Goal: Task Accomplishment & Management: Complete application form

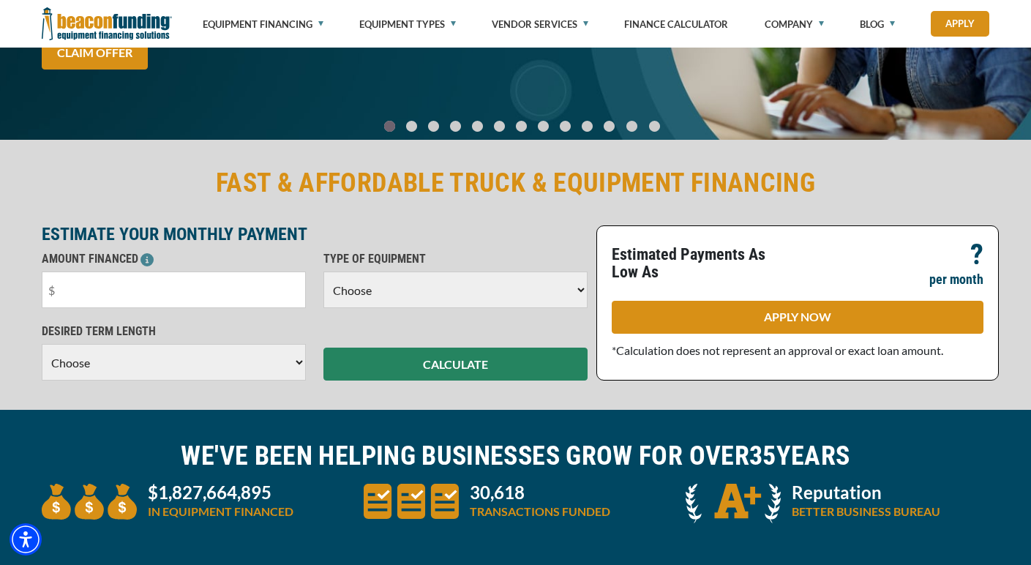
scroll to position [238, 0]
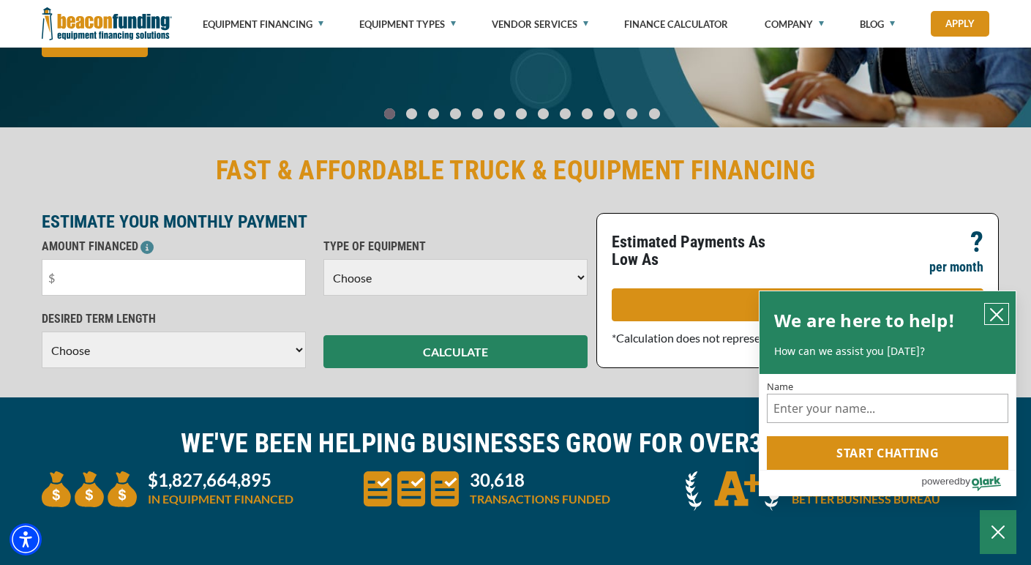
click at [999, 315] on icon "close chatbox" at bounding box center [997, 315] width 12 height 12
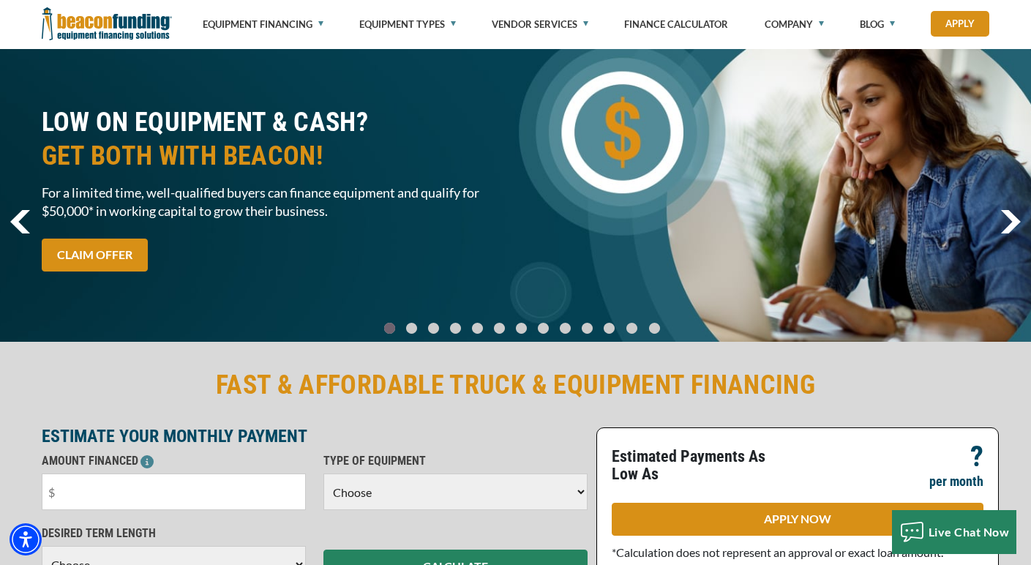
scroll to position [0, 0]
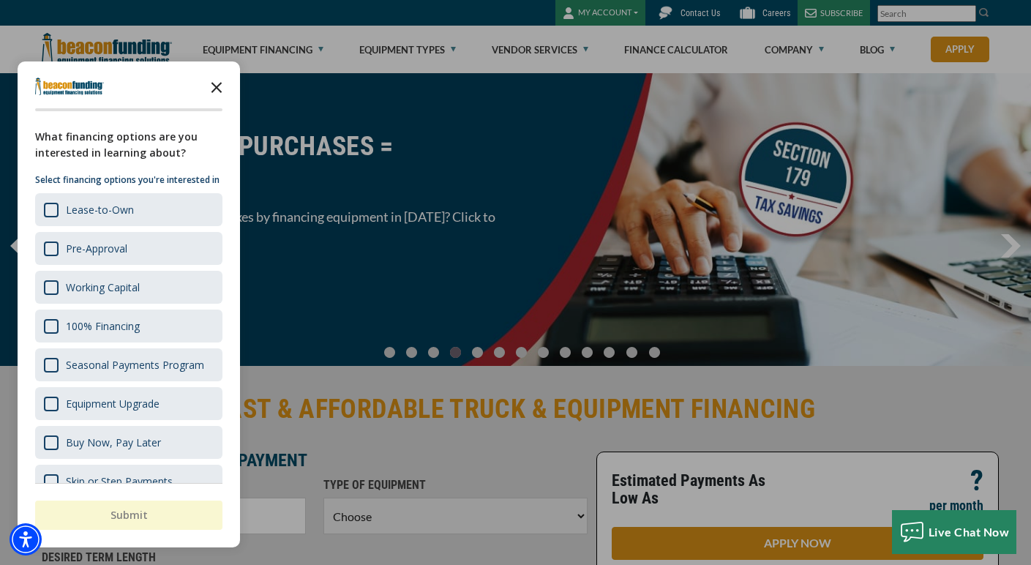
click at [214, 89] on polygon "Close the survey" at bounding box center [216, 87] width 11 height 11
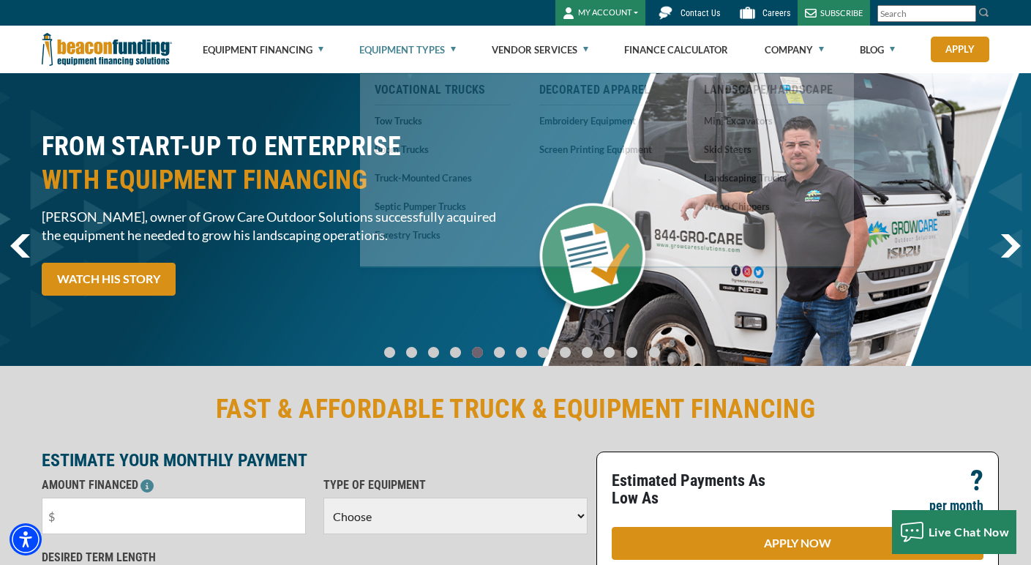
click at [399, 27] on link "Equipment Types" at bounding box center [407, 49] width 97 height 47
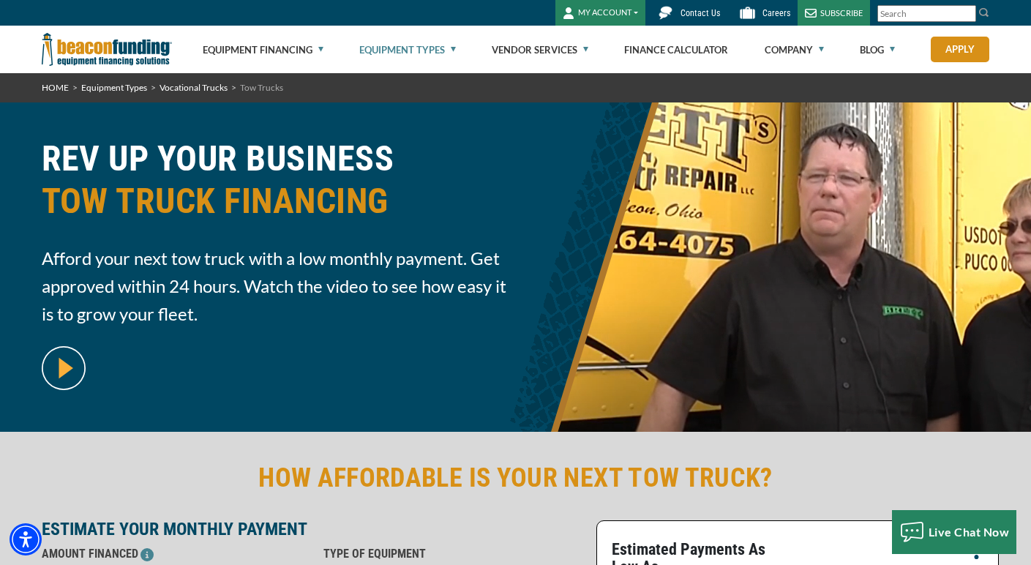
click at [54, 47] on img at bounding box center [107, 50] width 130 height 48
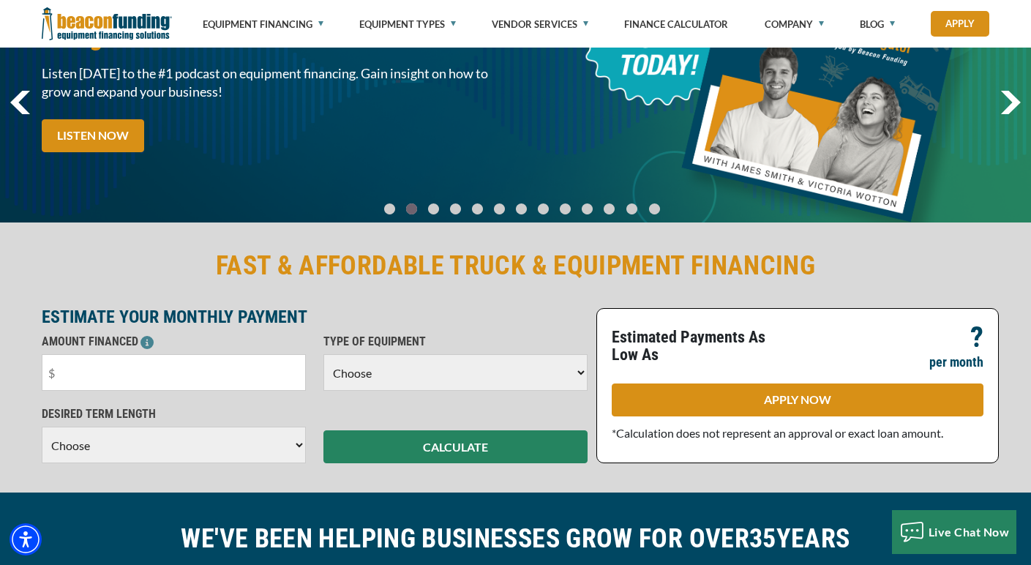
scroll to position [145, 0]
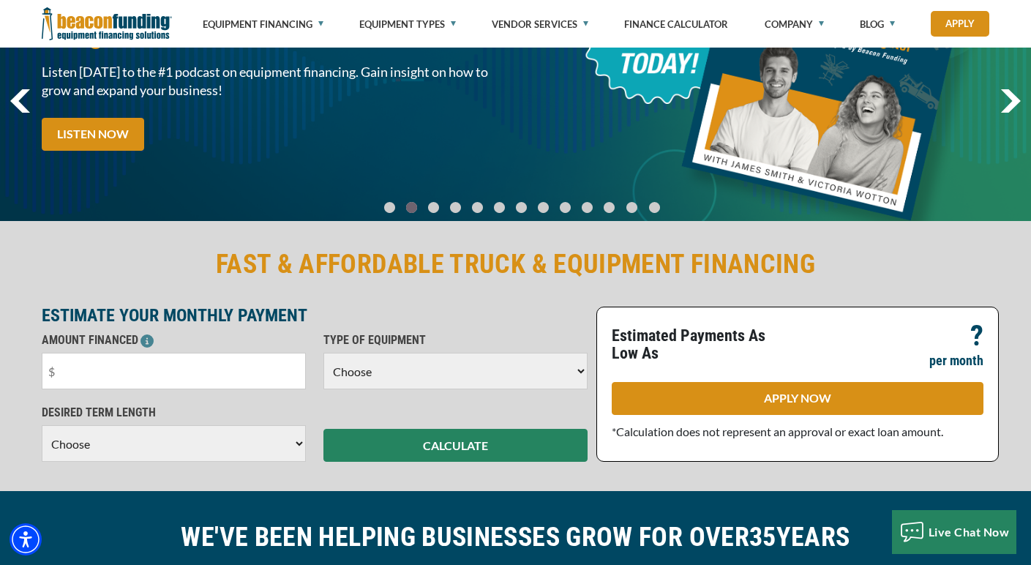
click at [417, 377] on select "Choose Backhoe Boom/Bucket Truck Chipper Commercial Mower Crane DTG/DTF Printin…" at bounding box center [455, 371] width 264 height 37
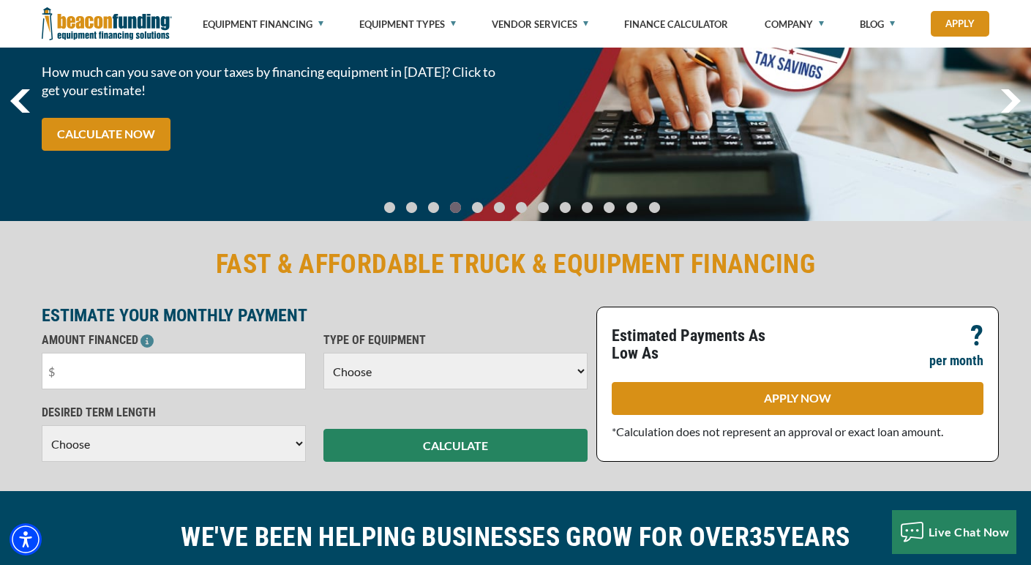
click at [254, 445] on select "Choose 36 Months 48 Months 60 Months" at bounding box center [174, 443] width 264 height 37
select select "60"
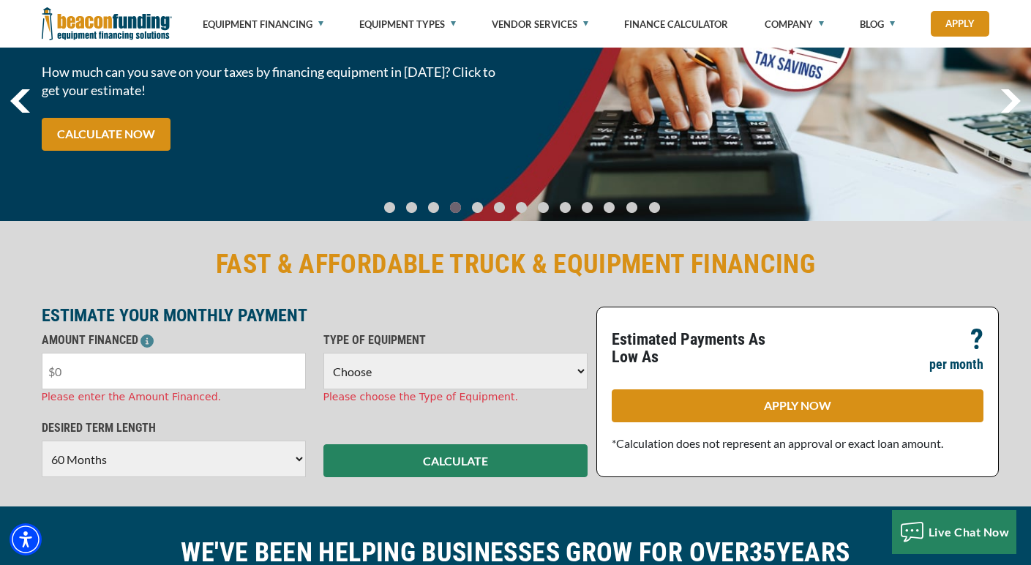
click at [271, 369] on input "text" at bounding box center [174, 371] width 264 height 37
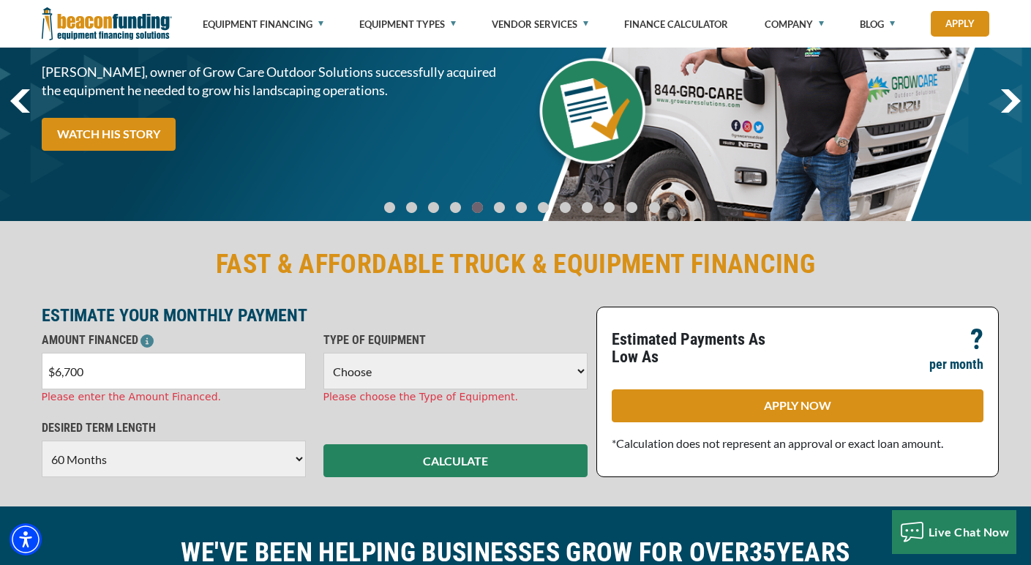
type input "$67,000"
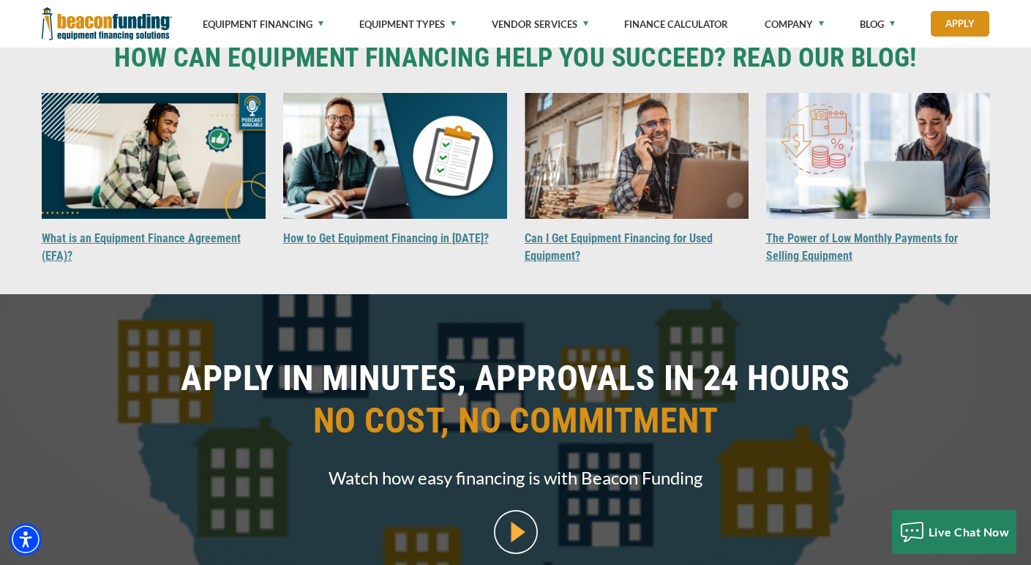
scroll to position [1380, 0]
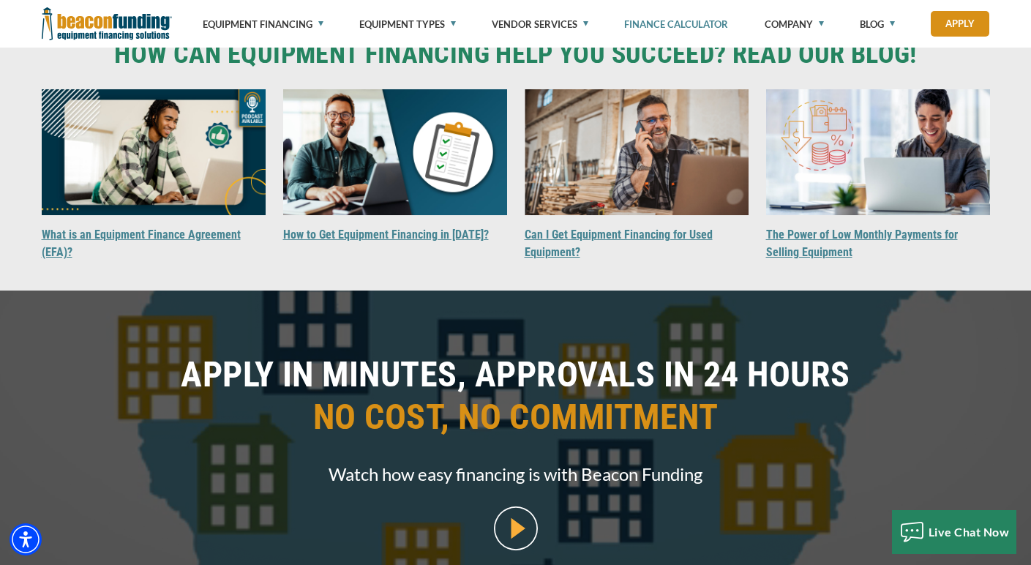
click at [663, 20] on link "Finance Calculator" at bounding box center [676, 24] width 104 height 48
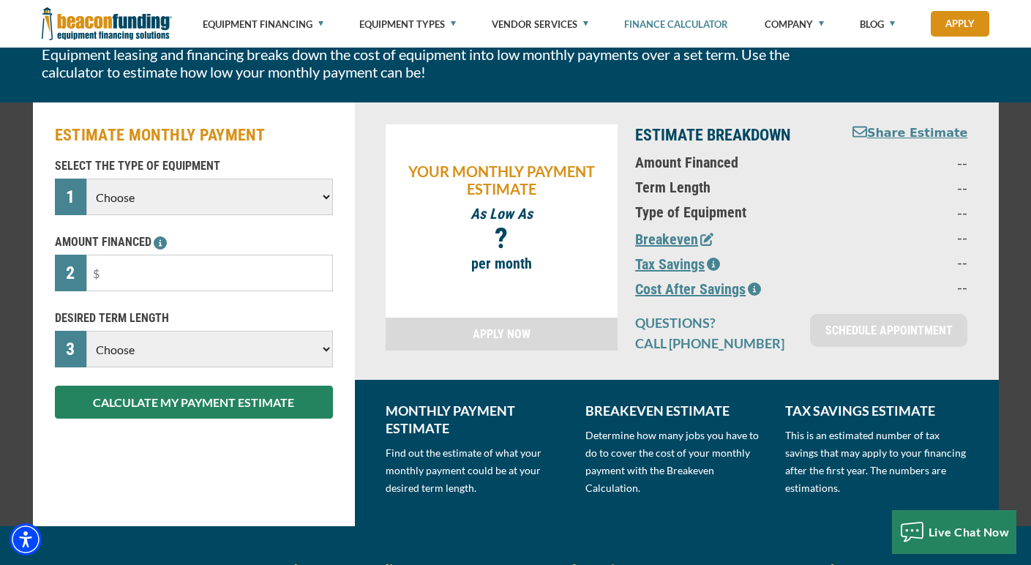
scroll to position [122, 0]
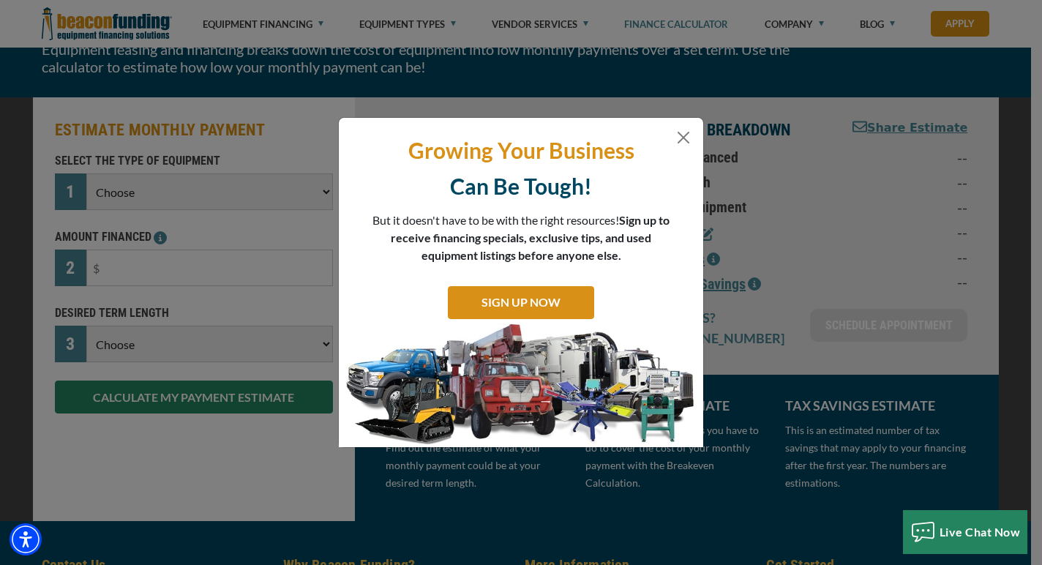
click at [281, 194] on div "Growing Your Business Can Be Tough! But it doesn't have to be with the right re…" at bounding box center [521, 282] width 1042 height 565
click at [683, 134] on button "Close" at bounding box center [683, 138] width 18 height 18
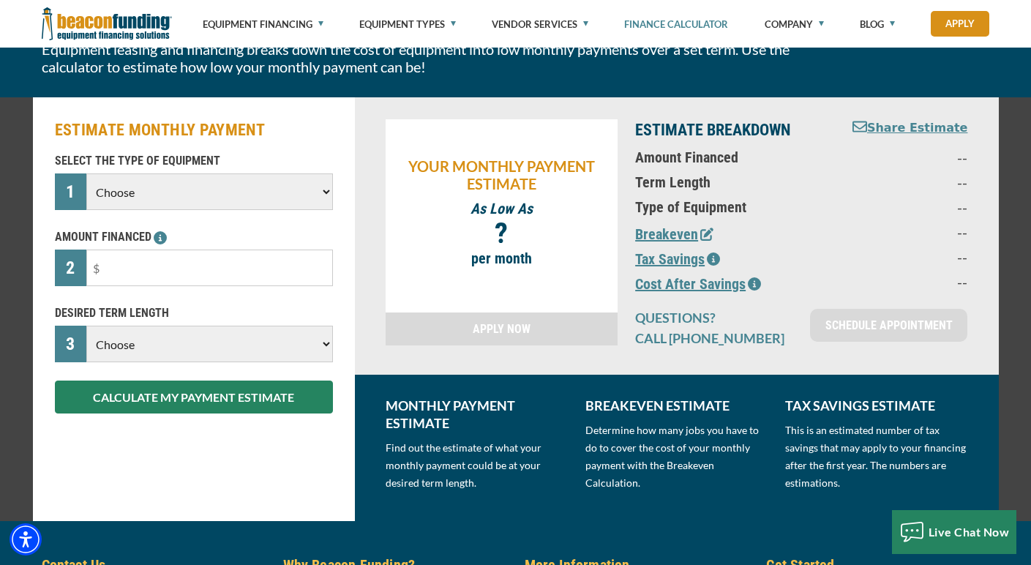
click at [249, 209] on select "Choose Backhoe Boom/Bucket Truck Chipper Commercial Mower Crane DTG/DTF Printin…" at bounding box center [209, 191] width 246 height 37
select select "13"
click at [258, 285] on input "text" at bounding box center [209, 267] width 246 height 37
type input "$67,000"
click at [168, 348] on select "Choose 36 Months 48 Months 60 Months" at bounding box center [209, 344] width 246 height 37
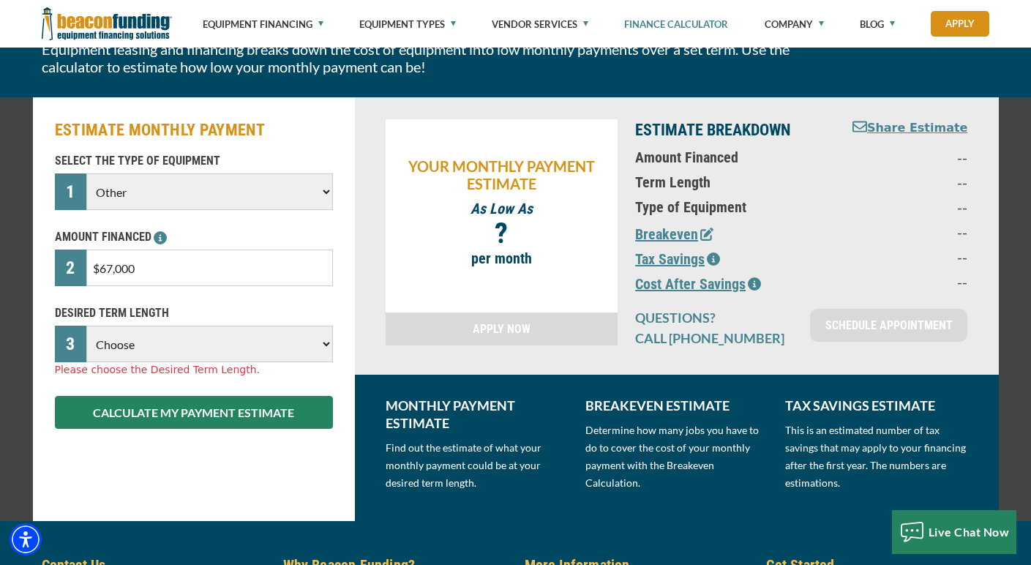
select select "60"
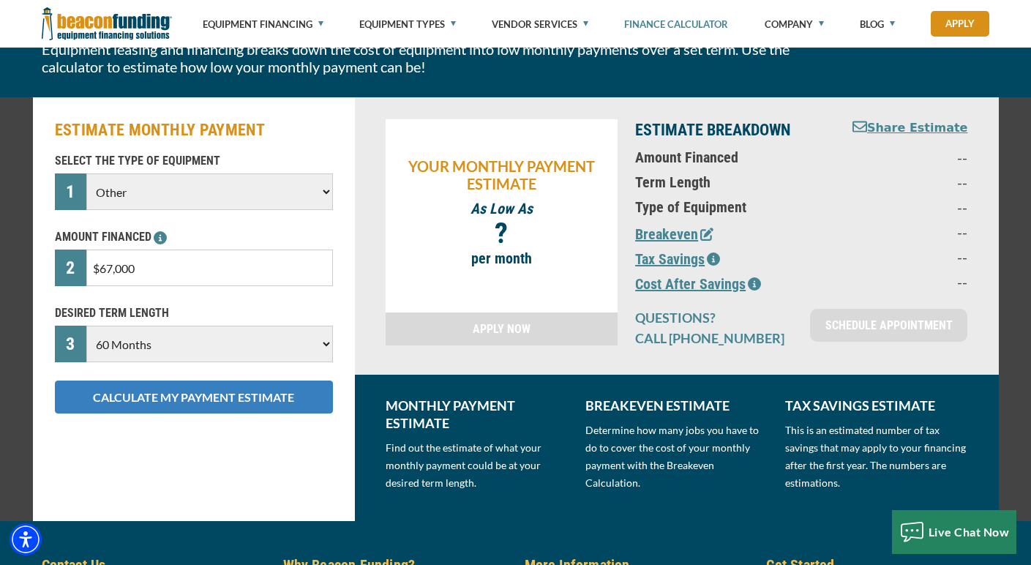
click at [175, 402] on button "CALCULATE MY PAYMENT ESTIMATE" at bounding box center [194, 396] width 278 height 33
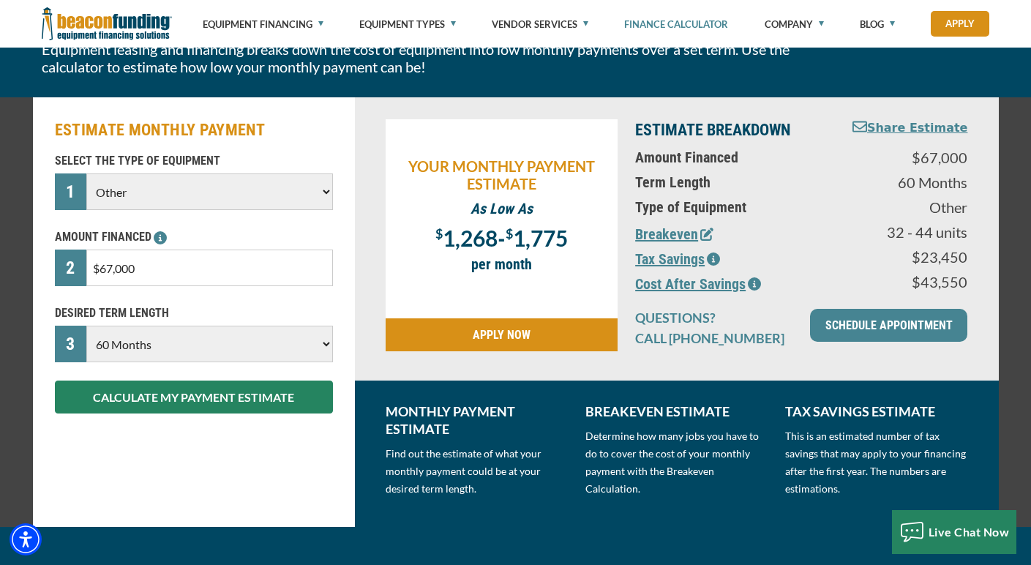
click at [550, 328] on link "APPLY NOW" at bounding box center [502, 334] width 233 height 33
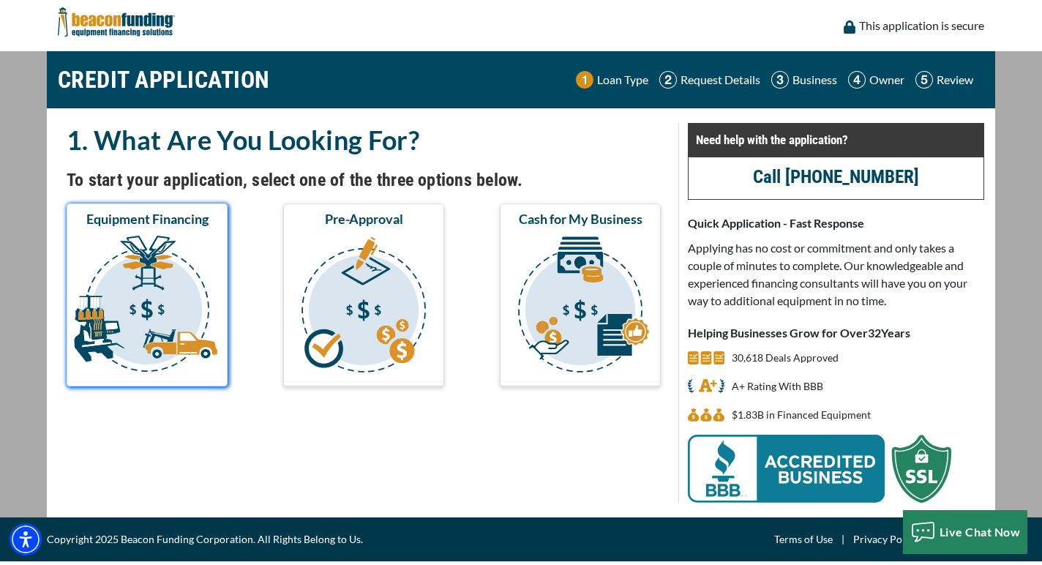
click at [154, 279] on img "submit" at bounding box center [146, 306] width 155 height 146
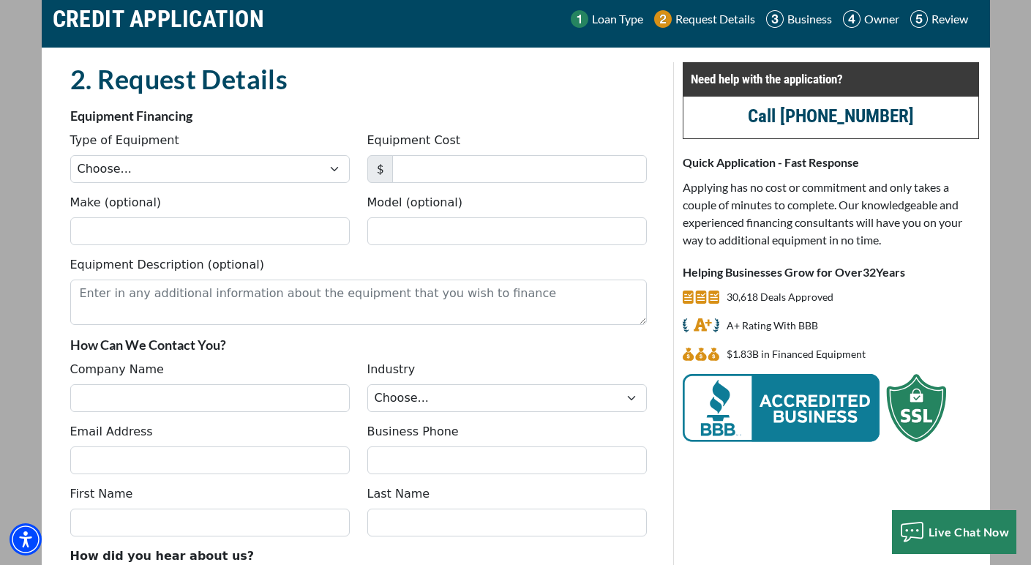
scroll to position [60, 0]
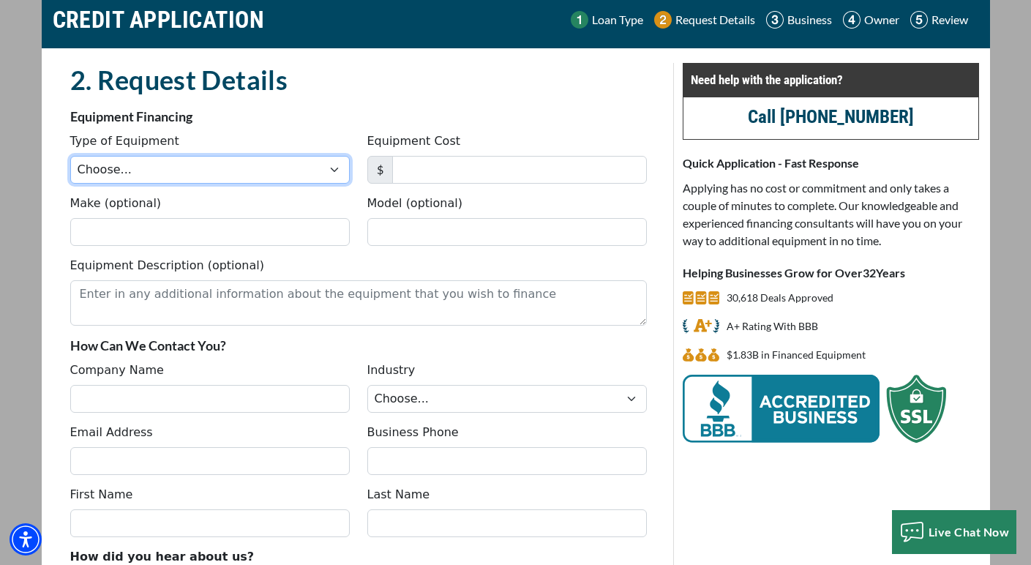
click at [280, 173] on select "Choose... Backhoe Boom/Bucket Truck Chipper Commercial Mower Crane DTG/DTF Prin…" at bounding box center [209, 170] width 279 height 28
select select "13"
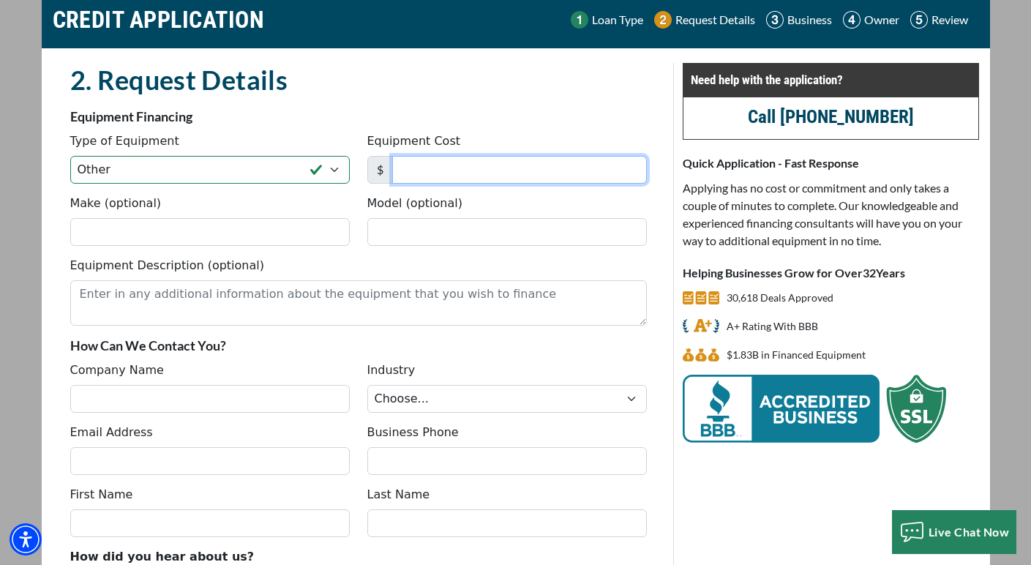
click at [459, 173] on input "Equipment Cost" at bounding box center [519, 170] width 255 height 28
type input "66,000"
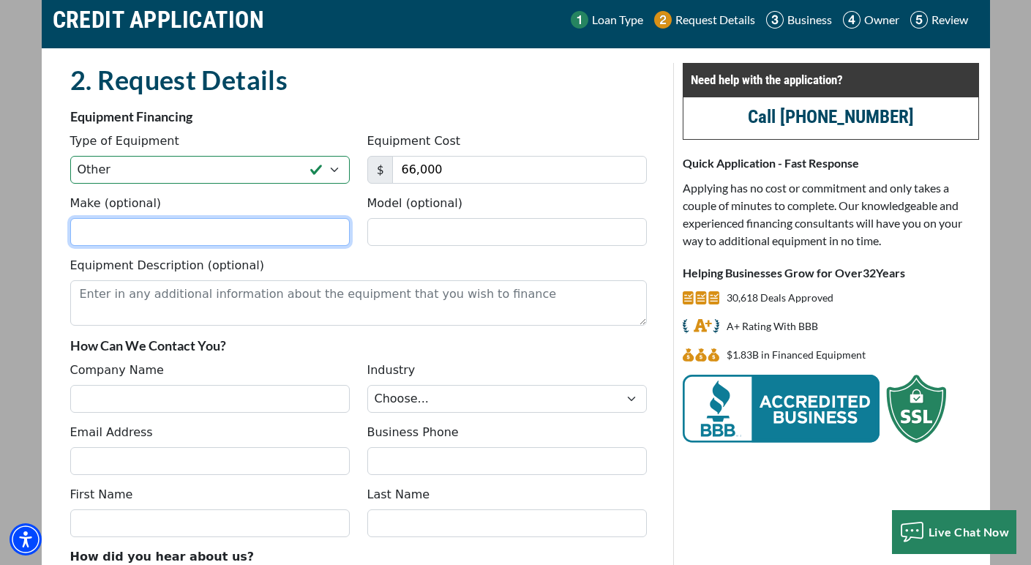
click at [169, 236] on input "Make (optional)" at bounding box center [209, 232] width 279 height 28
type input "2025 Kubota"
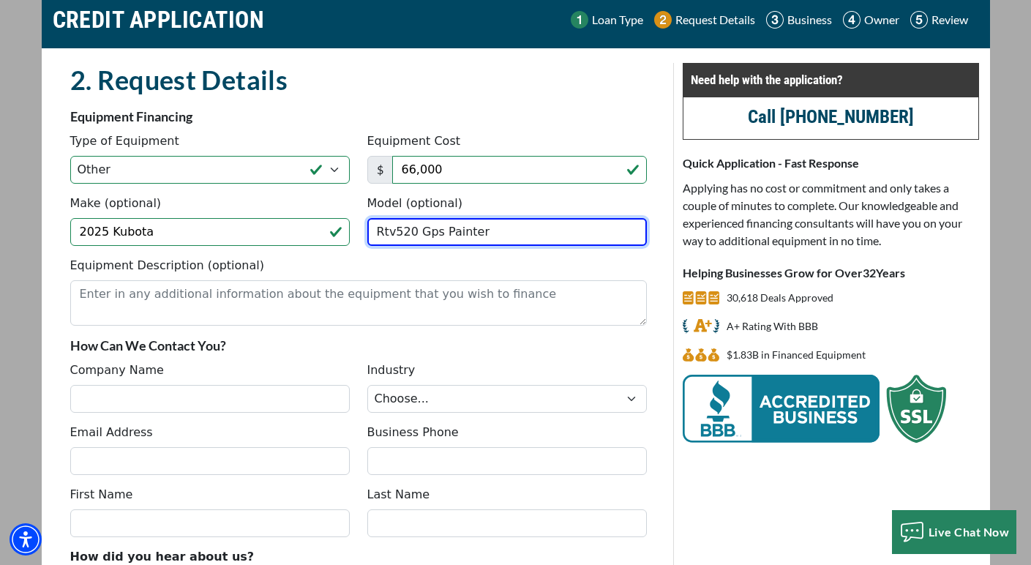
type input "Rtv520 Gps Painter"
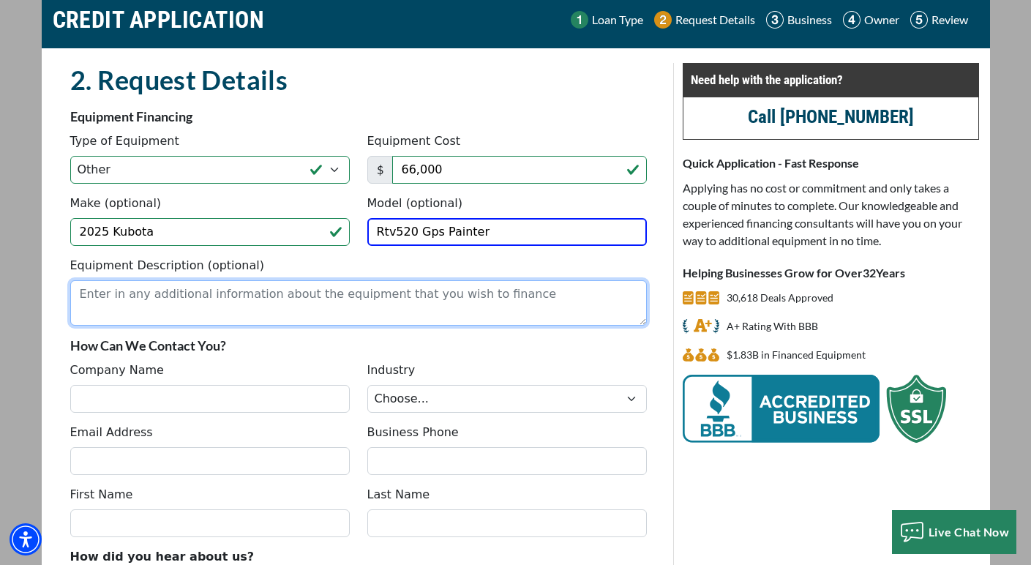
click at [85, 285] on textarea "Equipment Description (optional)" at bounding box center [358, 302] width 576 height 45
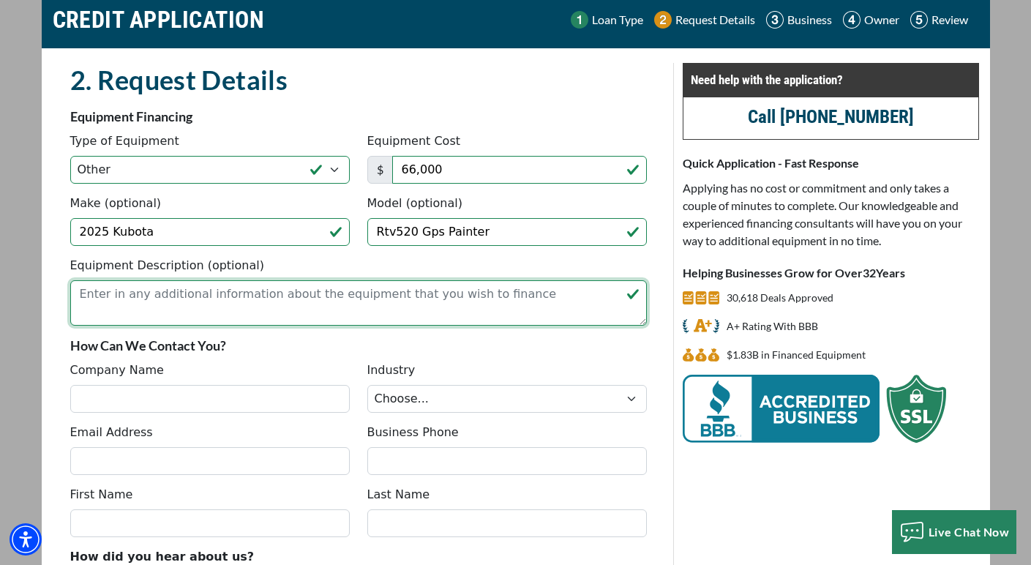
click at [255, 298] on textarea "Equipment Description (optional)" at bounding box center [358, 302] width 576 height 45
paste textarea "2025 Kubota RTV520 GPS painter. Includes: Sportstraq GPS electronics package, i…"
click at [230, 307] on textarea "2025 Kubota RTV520 GPS painter. Includes: Sportstraq GPS electronics package, i…" at bounding box center [358, 302] width 576 height 45
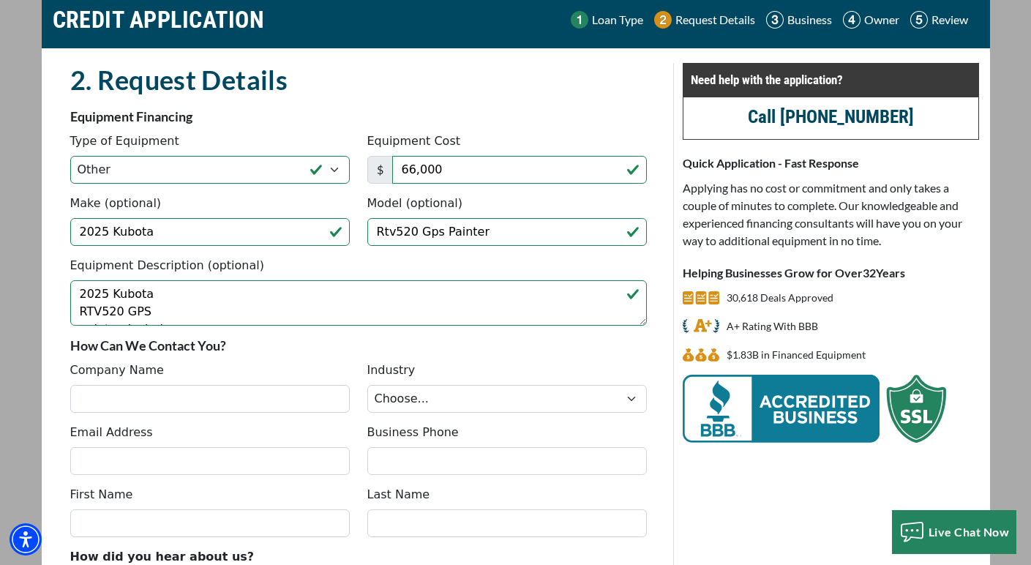
click at [44, 279] on div "2. Request Details There was an issue while saving the data. Please try again a…" at bounding box center [358, 369] width 629 height 612
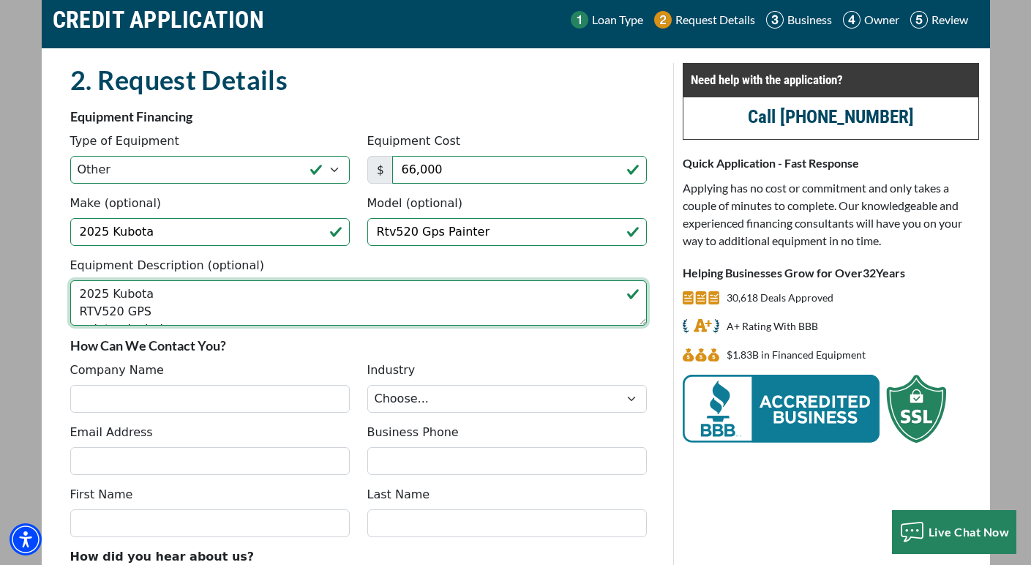
click at [79, 309] on textarea "2025 Kubota RTV520 GPS painter. Includes: Sportstraq GPS electronics package, i…" at bounding box center [358, 302] width 576 height 45
click at [77, 315] on textarea "2025 Kubota RTV520 GPS painter. Includes: Sportstraq GPS electronics package, i…" at bounding box center [358, 302] width 576 height 45
click at [74, 315] on textarea "2025 Kubota RTV520 GPS painter. Includes: Sportstraq GPS electronics package, i…" at bounding box center [358, 302] width 576 height 45
click at [79, 312] on textarea "2025 Kubota RTV520 GPS painter. Includes: Sportstraq GPS electronics package, i…" at bounding box center [358, 302] width 576 height 45
click at [77, 314] on textarea "2025 Kubota RTV520 GPS painter. Includes: Sportstraq GPS electronics package, i…" at bounding box center [358, 302] width 576 height 45
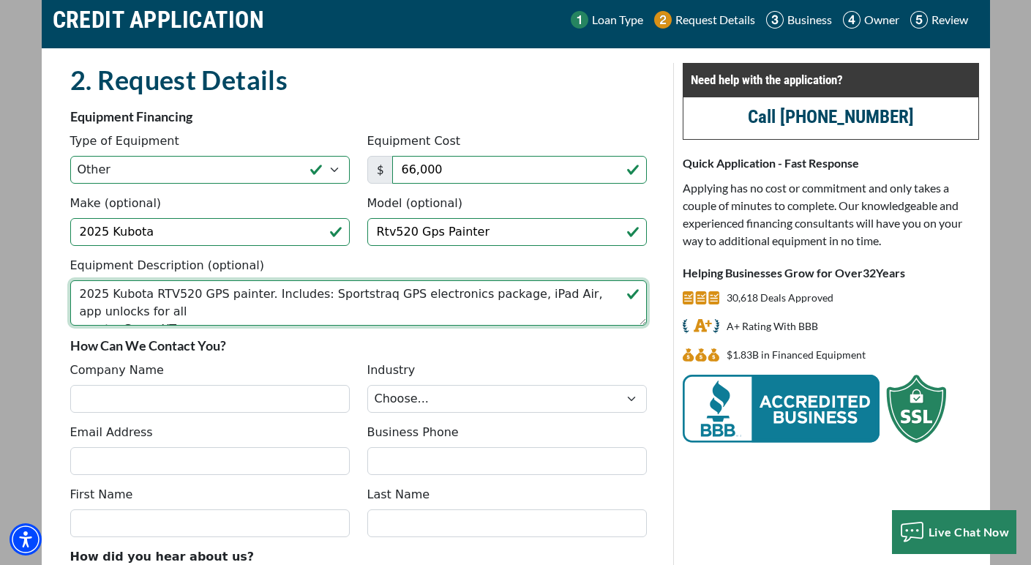
click at [78, 315] on textarea "2025 Kubota RTV520 GPS painter. Includes: Sportstraq GPS electronics package, i…" at bounding box center [358, 302] width 576 height 45
click at [77, 313] on textarea "2025 Kubota RTV520 GPS painter. Includes: Sportstraq GPS electronics package, i…" at bounding box center [358, 302] width 576 height 45
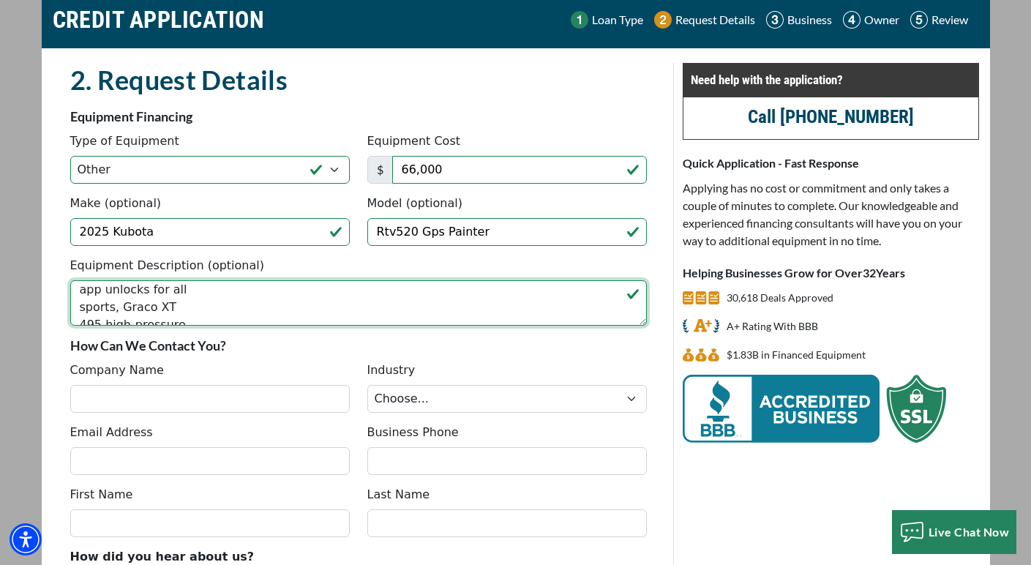
scroll to position [12, 0]
click at [78, 316] on textarea "2025 Kubota RTV520 GPS painter. Includes: Sportstraq GPS electronics package, i…" at bounding box center [358, 302] width 576 height 45
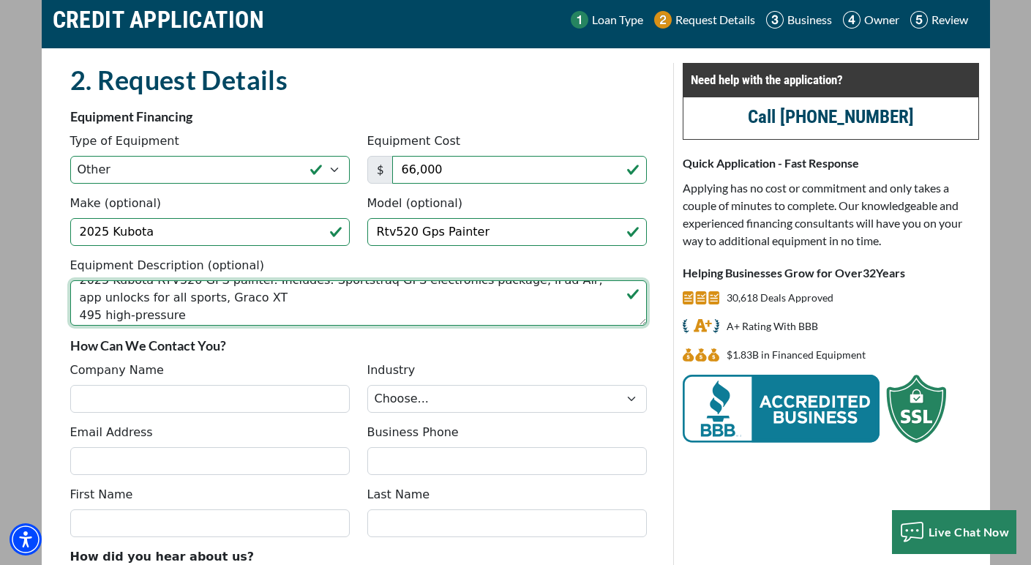
click at [79, 312] on textarea "2025 Kubota RTV520 GPS painter. Includes: Sportstraq GPS electronics package, i…" at bounding box center [358, 302] width 576 height 45
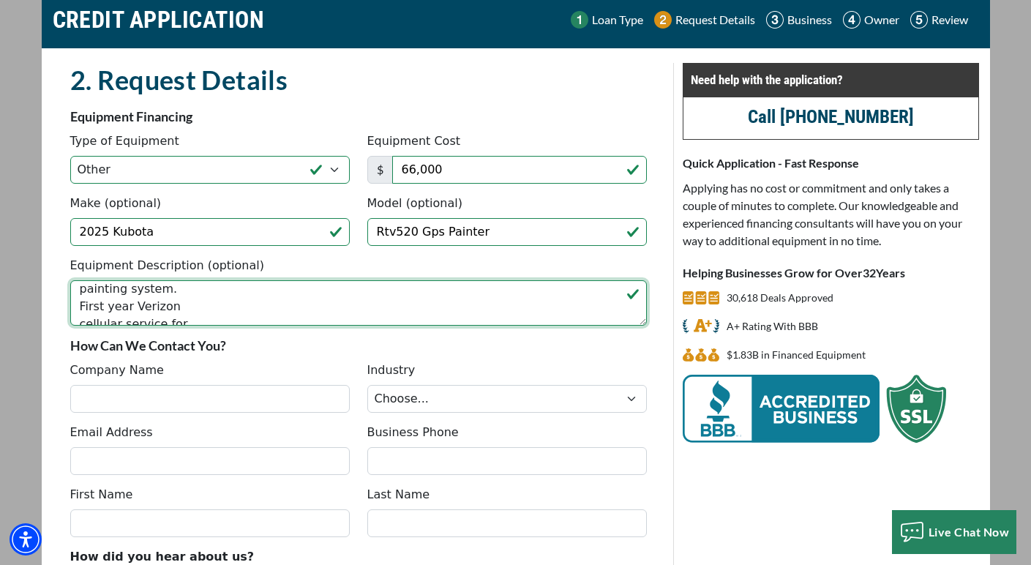
click at [77, 290] on textarea "2025 Kubota RTV520 GPS painter. Includes: Sportstraq GPS electronics package, i…" at bounding box center [358, 302] width 576 height 45
click at [78, 319] on textarea "2025 Kubota RTV520 GPS painter. Includes: Sportstraq GPS electronics package, i…" at bounding box center [358, 302] width 576 height 45
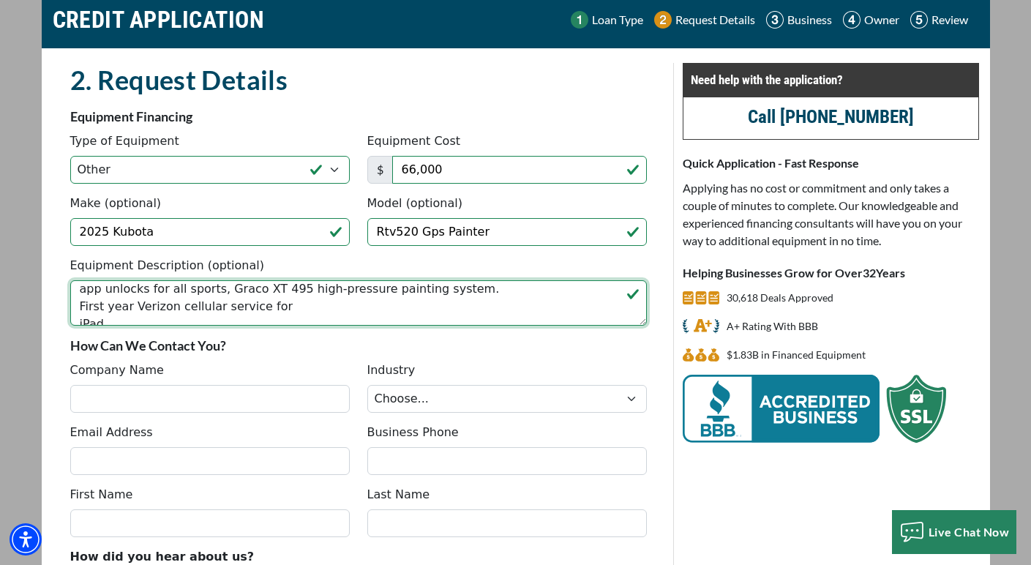
scroll to position [35, 0]
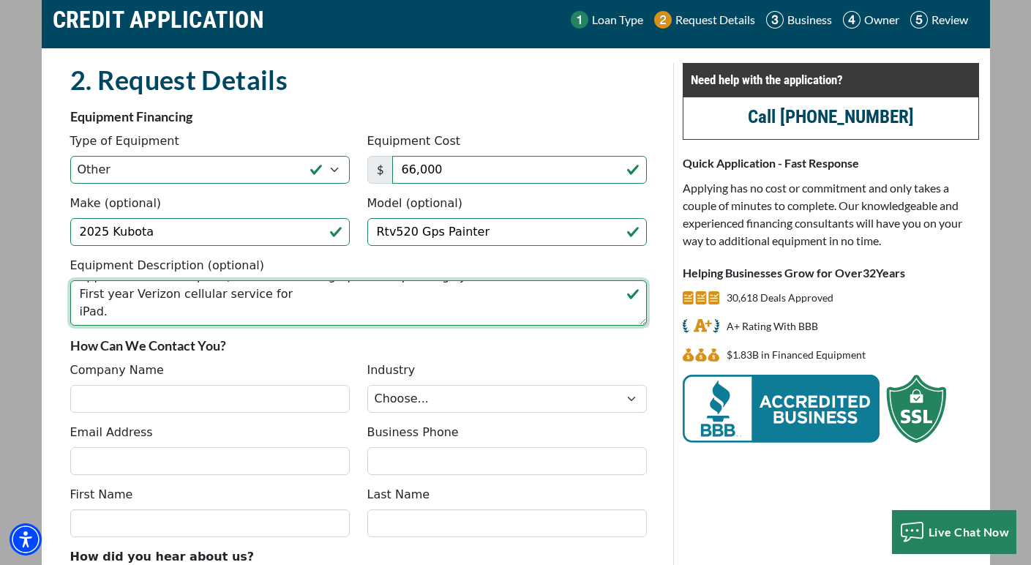
click at [78, 309] on textarea "2025 Kubota RTV520 GPS painter. Includes: Sportstraq GPS electronics package, i…" at bounding box center [358, 302] width 576 height 45
click at [334, 306] on textarea "2025 Kubota RTV520 GPS painter. Includes: Sportstraq GPS electronics package, i…" at bounding box center [358, 302] width 576 height 45
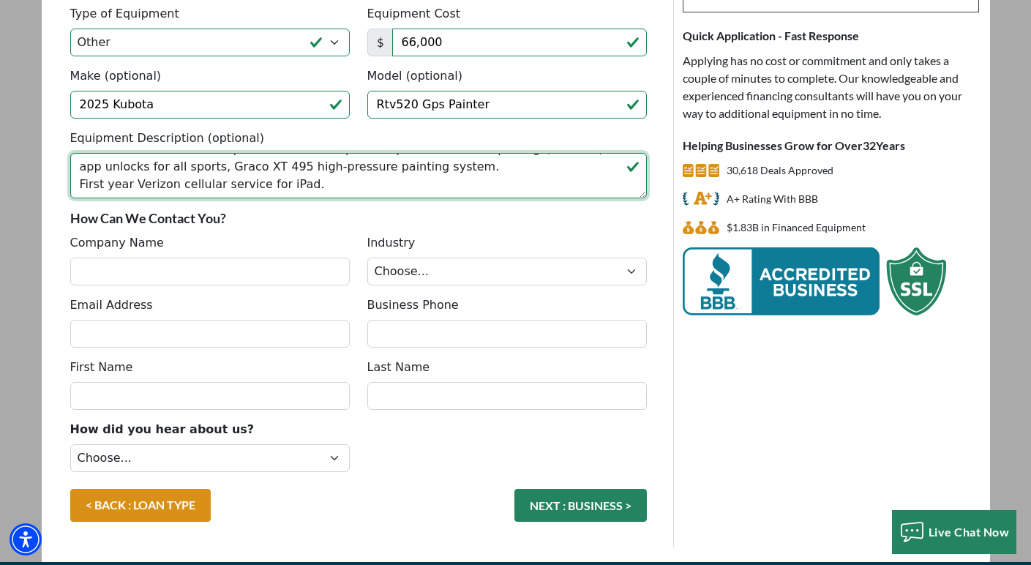
scroll to position [191, 0]
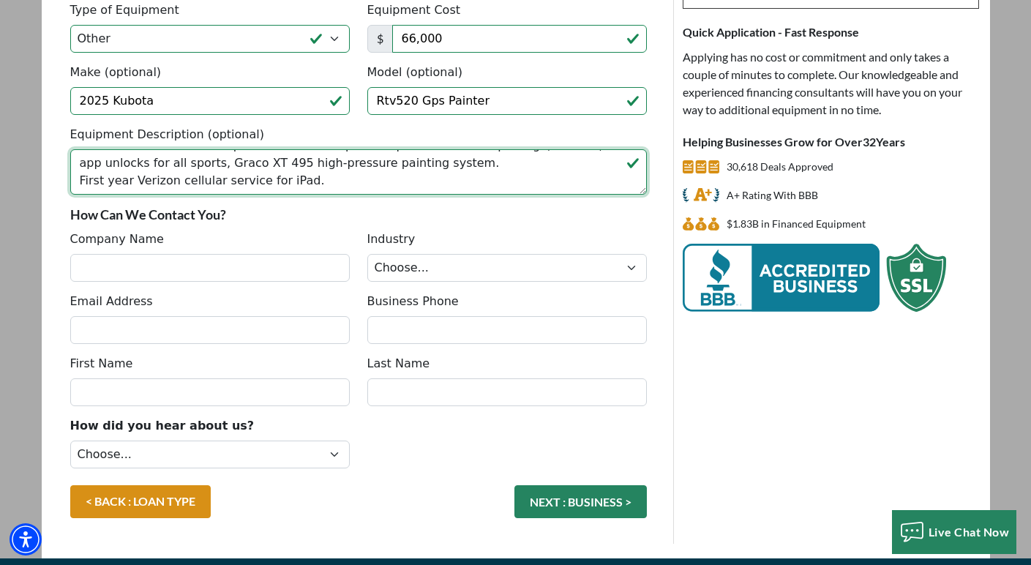
type textarea "2025 Kubota RTV520 GPS painter. Includes: Sportstraq GPS electronics package, i…"
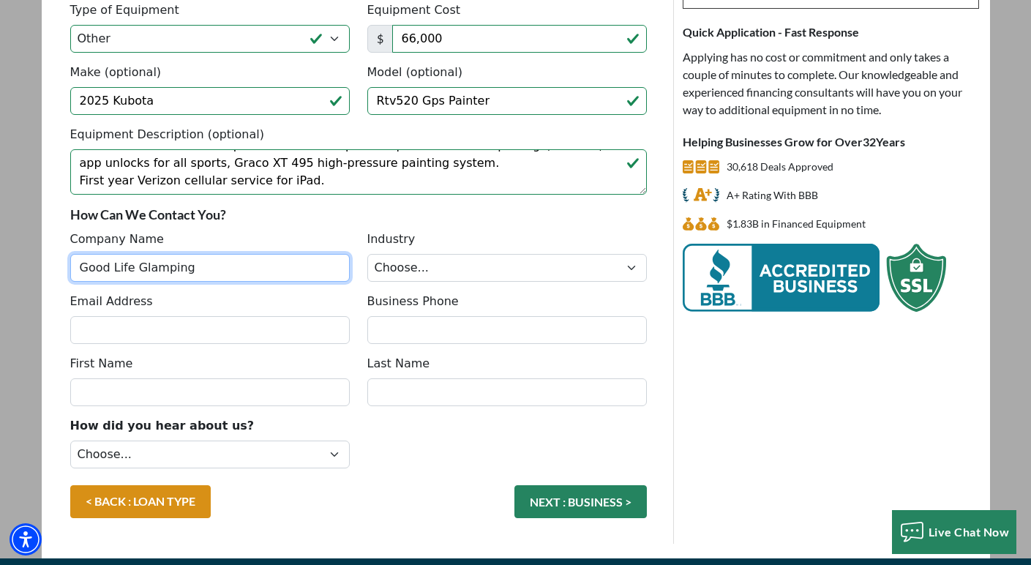
type input "Good Life Glamping"
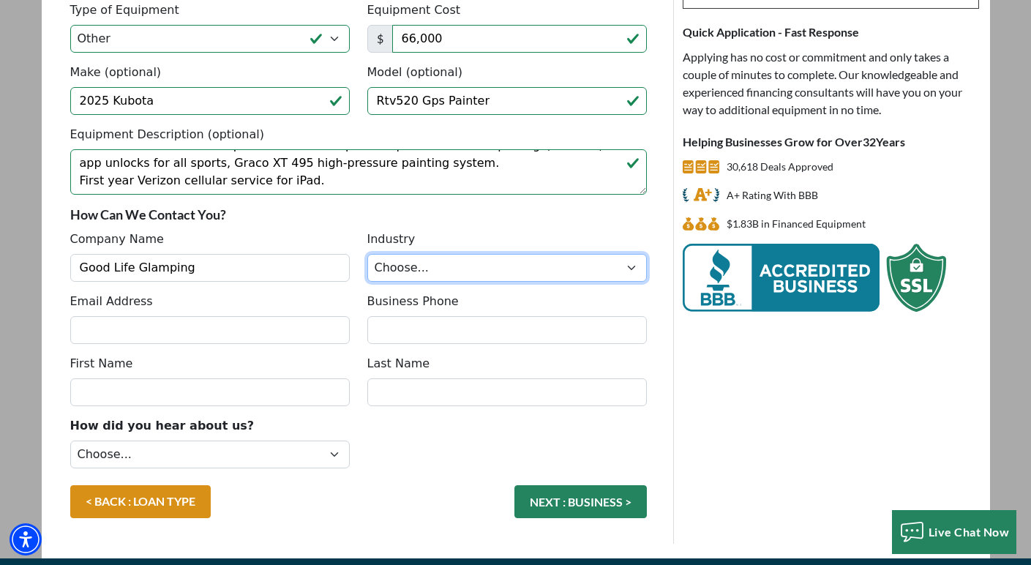
click at [459, 268] on select "Choose... Towing Landscape/Hardscape Decorated Apparel Septic Light Constructio…" at bounding box center [506, 268] width 279 height 28
select select "5"
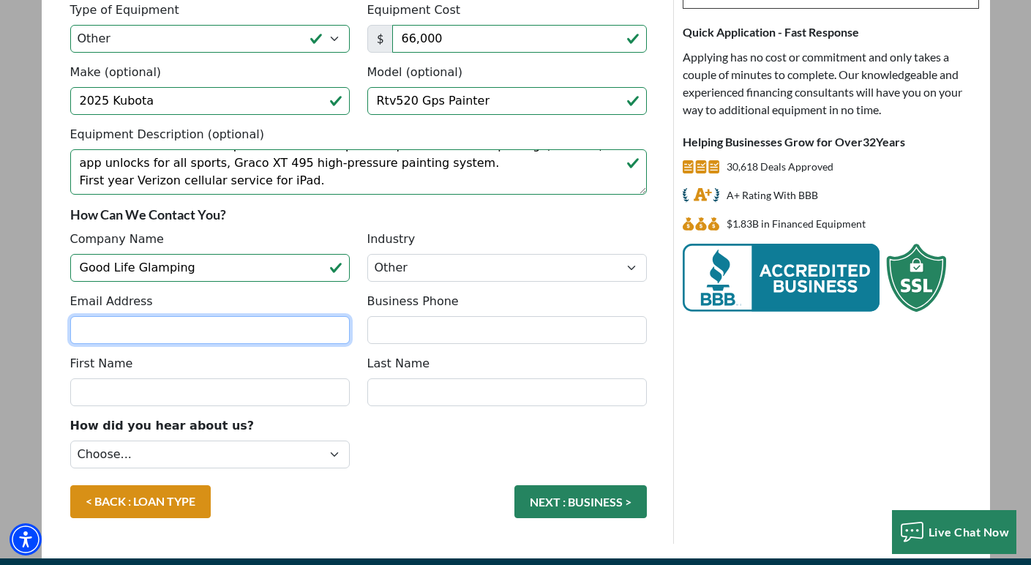
click at [246, 337] on input "Email Address" at bounding box center [209, 330] width 279 height 28
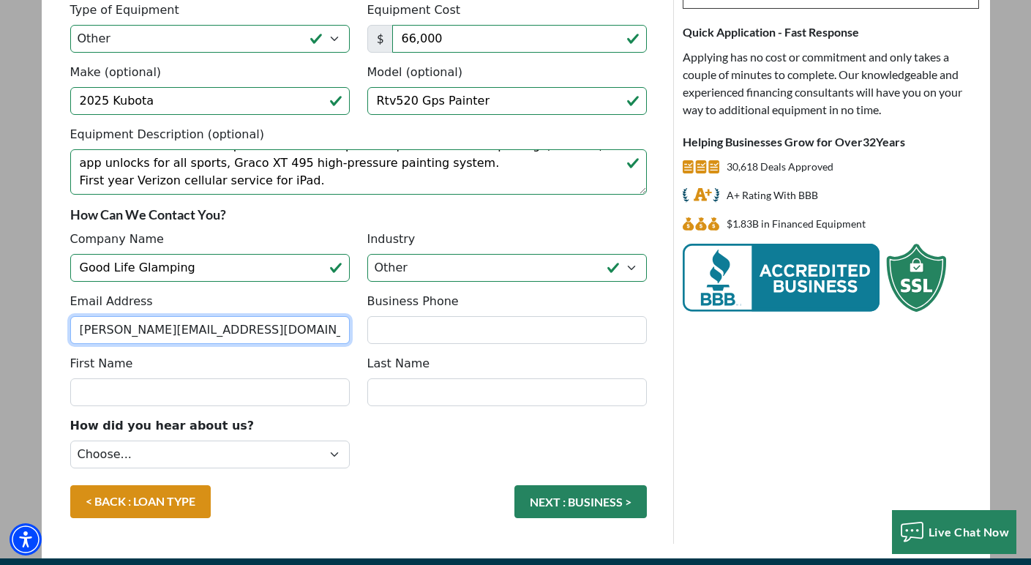
type input "Aaron@goodlifeglamping.com"
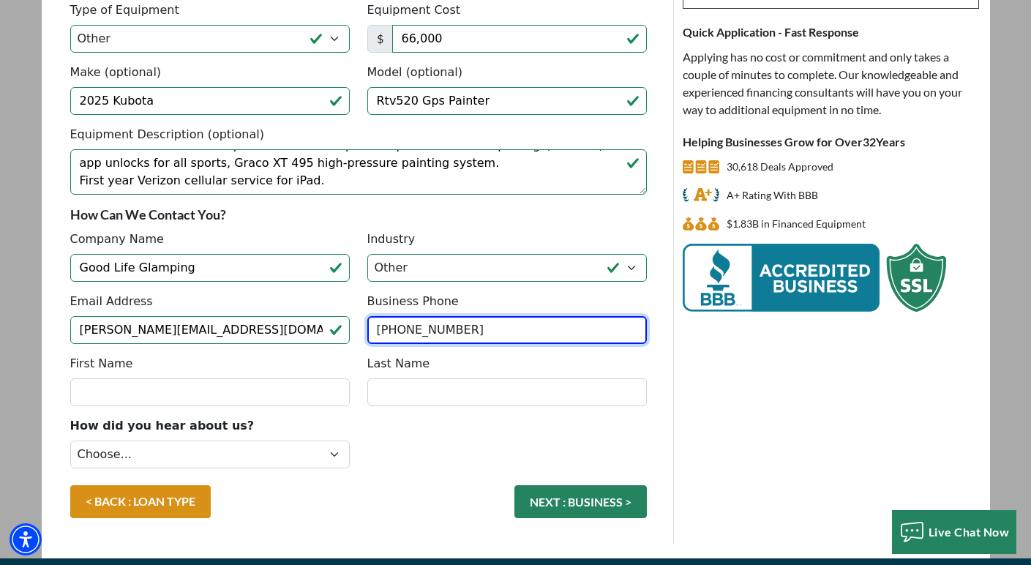
type input "[PHONE_NUMBER]"
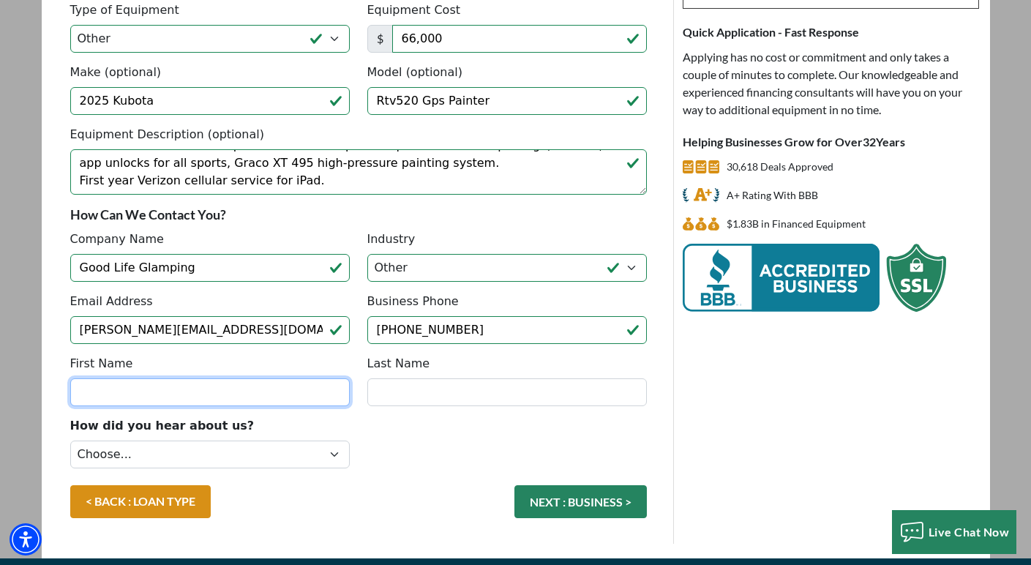
click at [119, 388] on input "First Name" at bounding box center [209, 392] width 279 height 28
type input "Aaron"
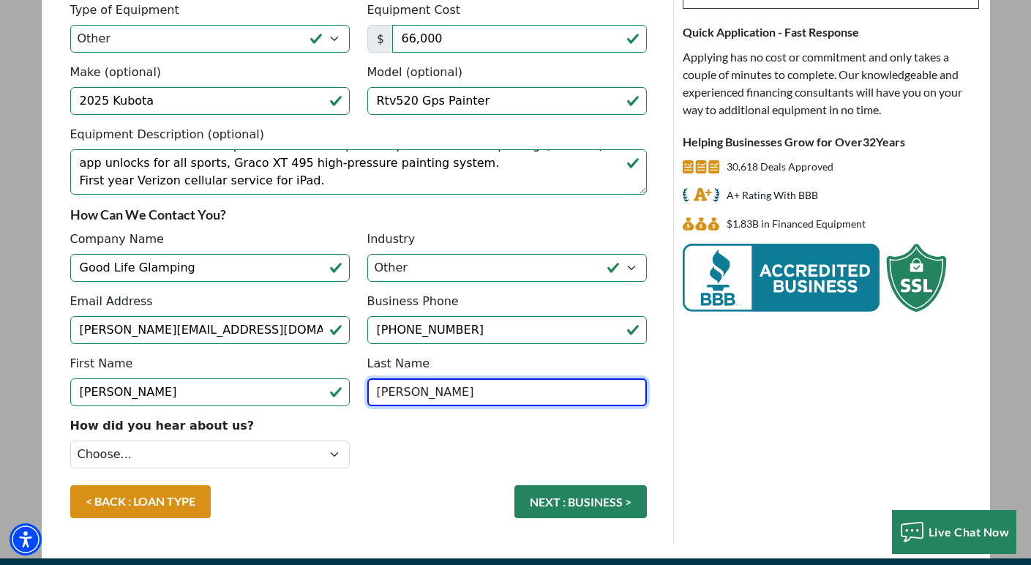
type input "Smith"
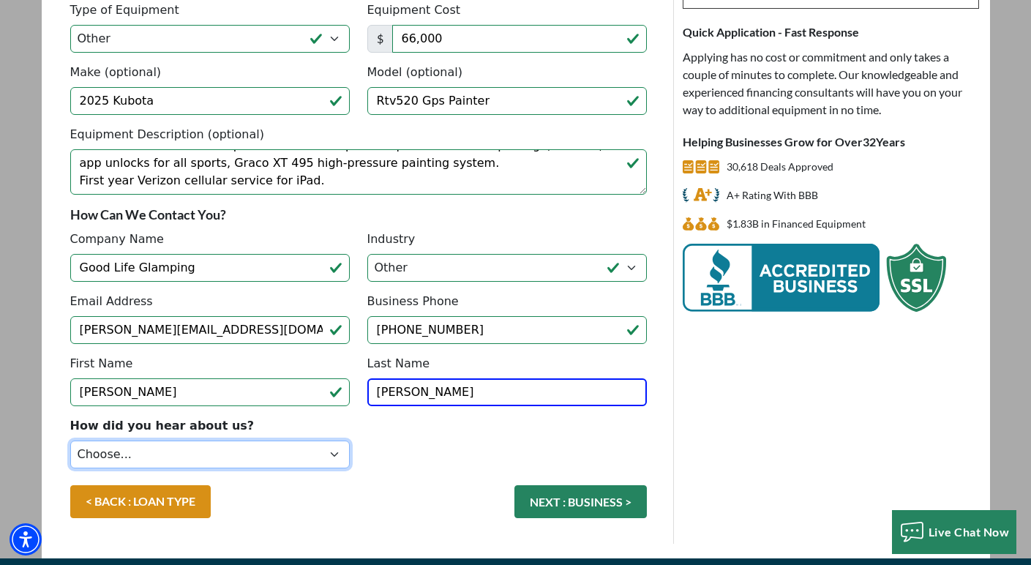
click at [94, 443] on select "Choose... Internet Search Vendor Referral Word of Mouth Client Referral Email E…" at bounding box center [209, 454] width 279 height 28
select select "13"
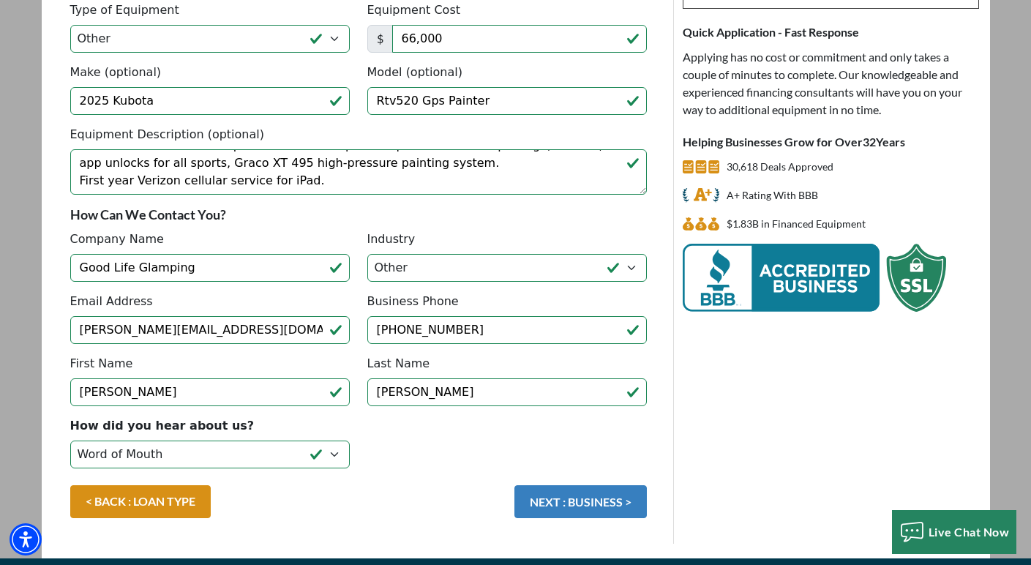
click at [551, 503] on button "NEXT : BUSINESS >" at bounding box center [580, 501] width 132 height 33
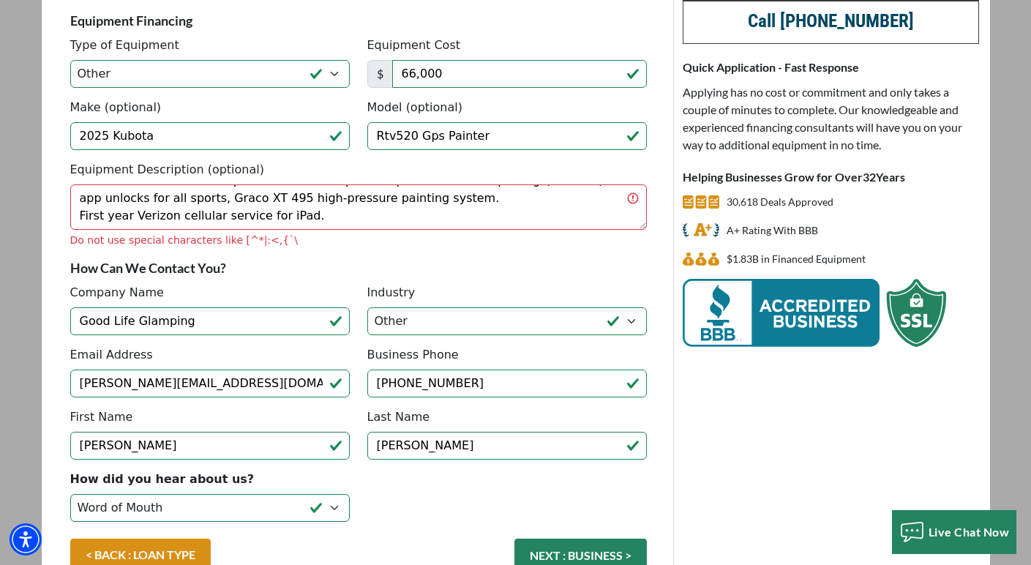
scroll to position [149, 0]
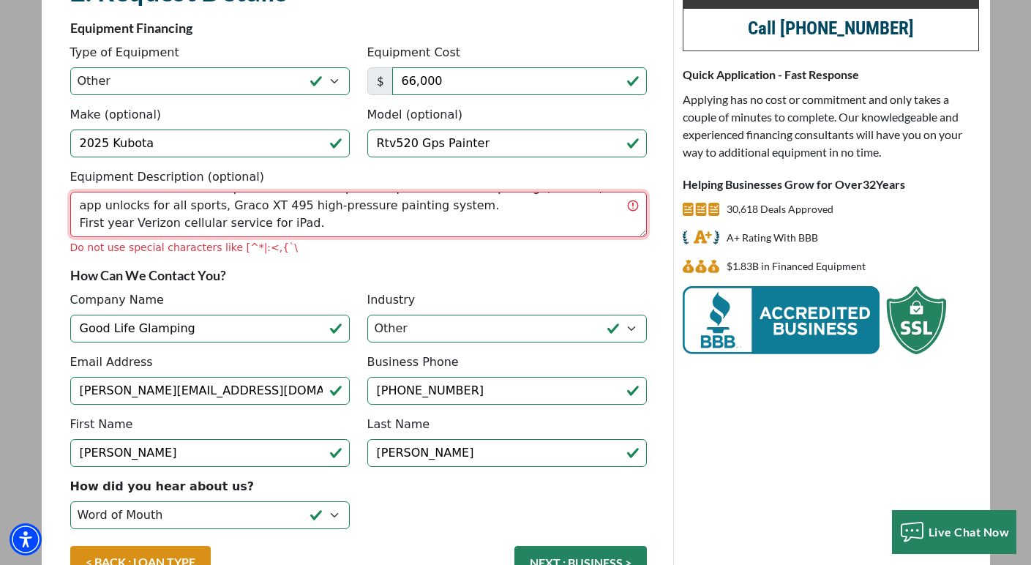
click at [369, 236] on textarea "2025 Kubota RTV520 GPS painter. Includes: Sportstraq GPS electronics package, i…" at bounding box center [358, 214] width 576 height 45
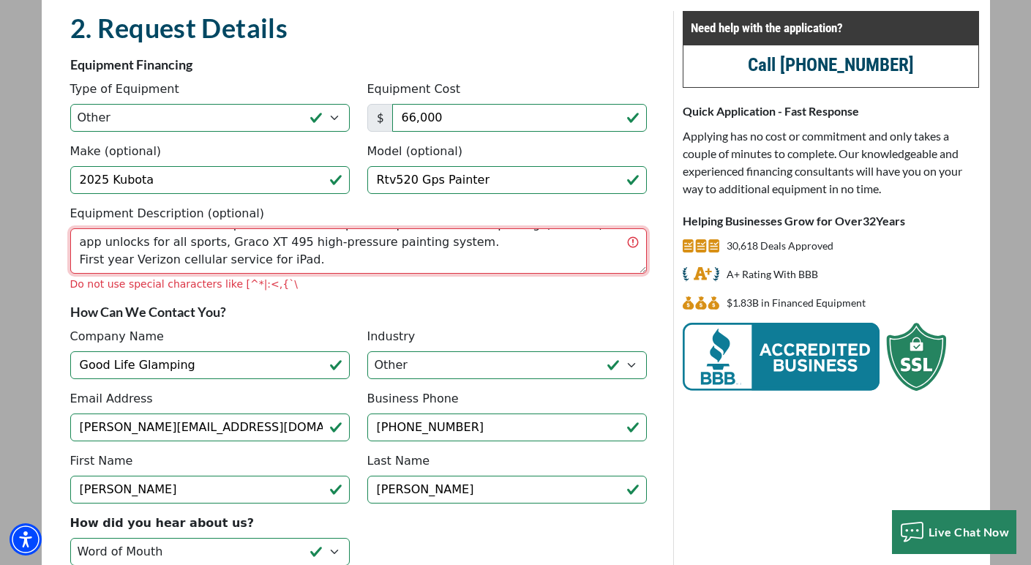
scroll to position [0, 0]
click at [631, 241] on textarea "2025 Kubota RTV520 GPS painter. Includes: Sportstraq GPS electronics package, i…" at bounding box center [358, 250] width 576 height 45
click at [612, 247] on textarea "2025 Kubota RTV520 GPS painter. Includes: Sportstraq GPS electronics package, i…" at bounding box center [358, 250] width 576 height 45
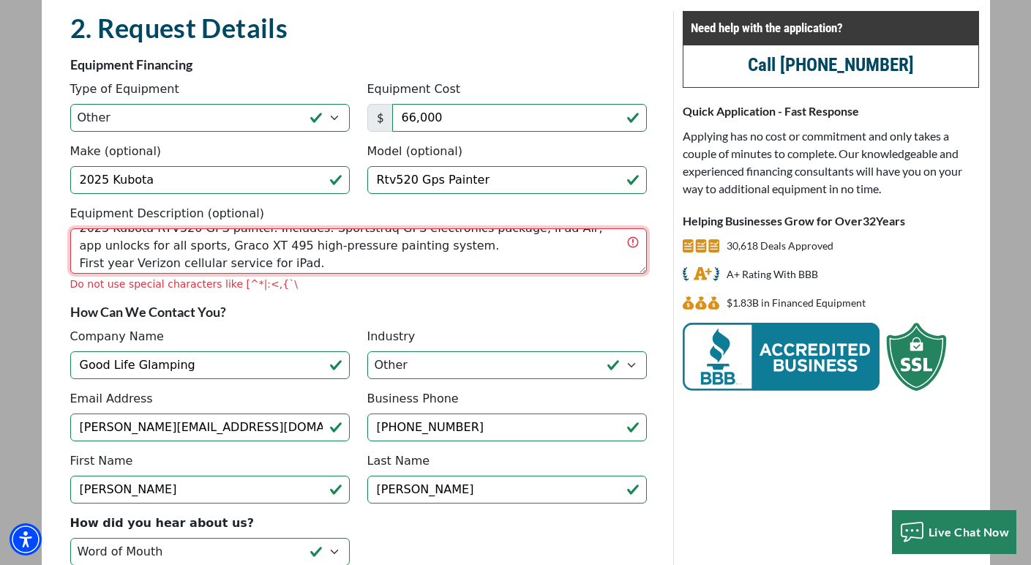
scroll to position [18, 0]
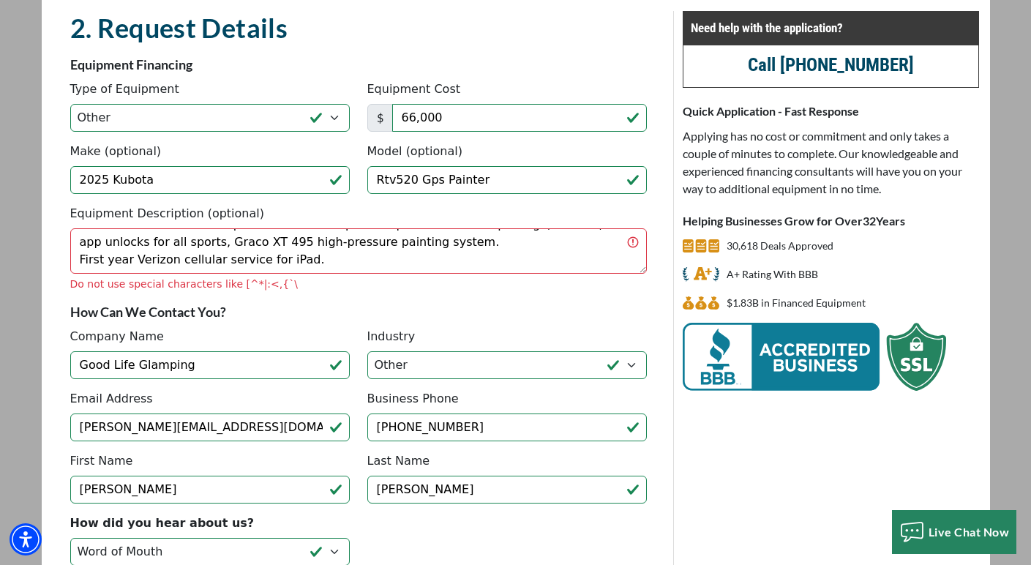
click at [508, 309] on fieldset "2. Request Details There was an issue while saving the data. Please try again a…" at bounding box center [358, 326] width 594 height 630
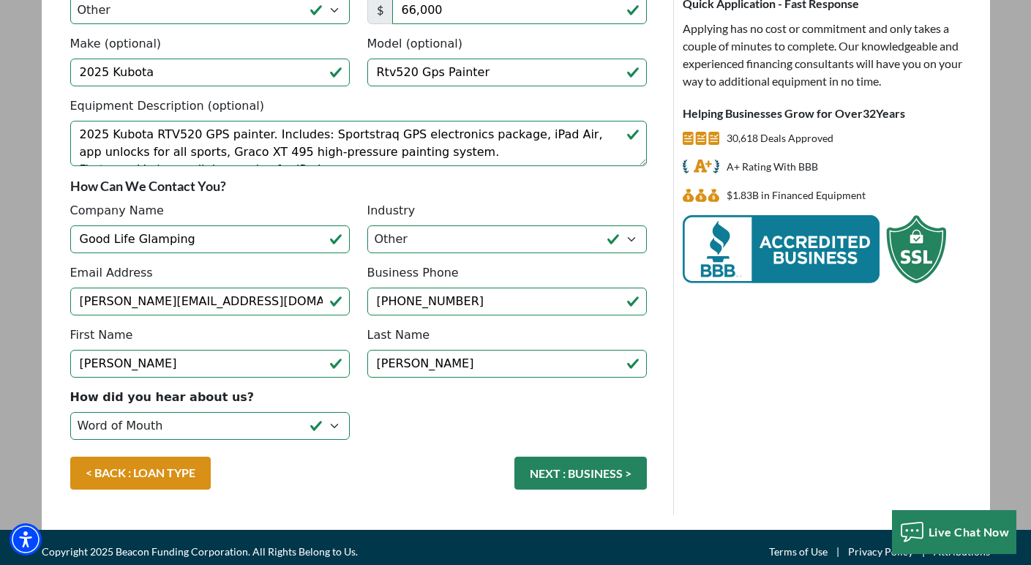
scroll to position [228, 0]
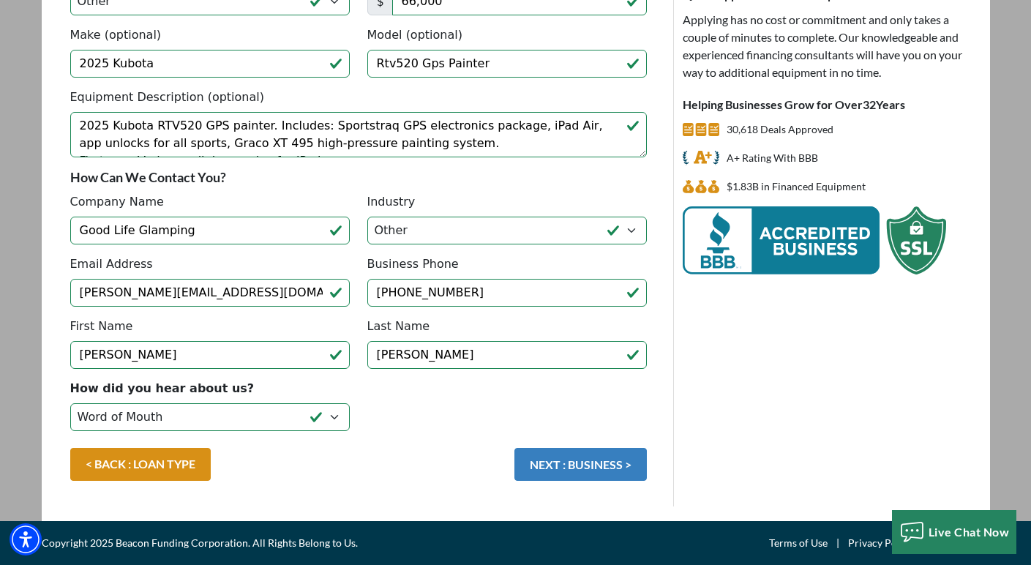
click at [596, 465] on button "NEXT : BUSINESS >" at bounding box center [580, 464] width 132 height 33
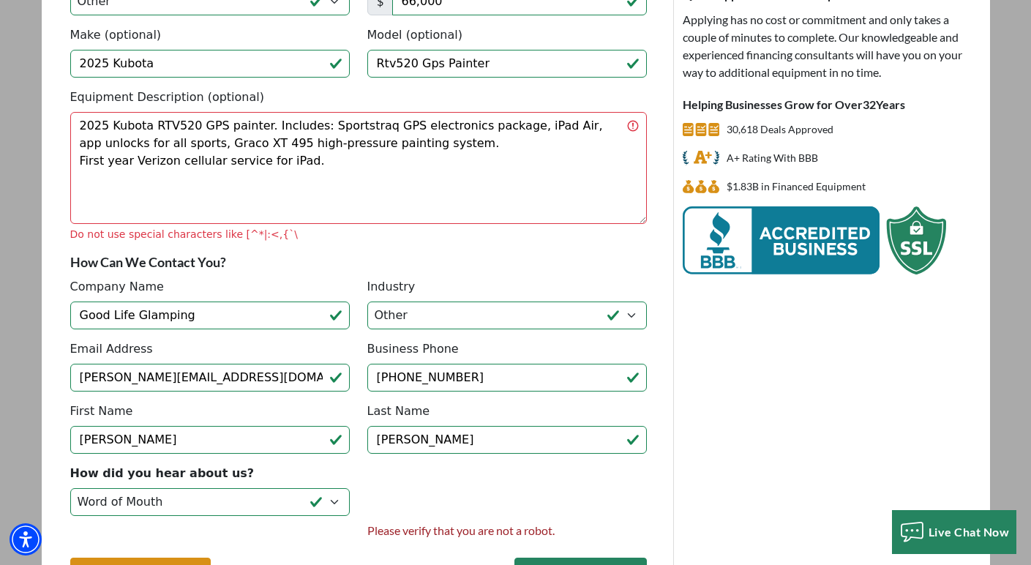
drag, startPoint x: 642, startPoint y: 153, endPoint x: 721, endPoint y: 221, distance: 103.7
click at [721, 221] on div "2. Request Details There was an issue while saving the data. Please try again a…" at bounding box center [516, 255] width 944 height 721
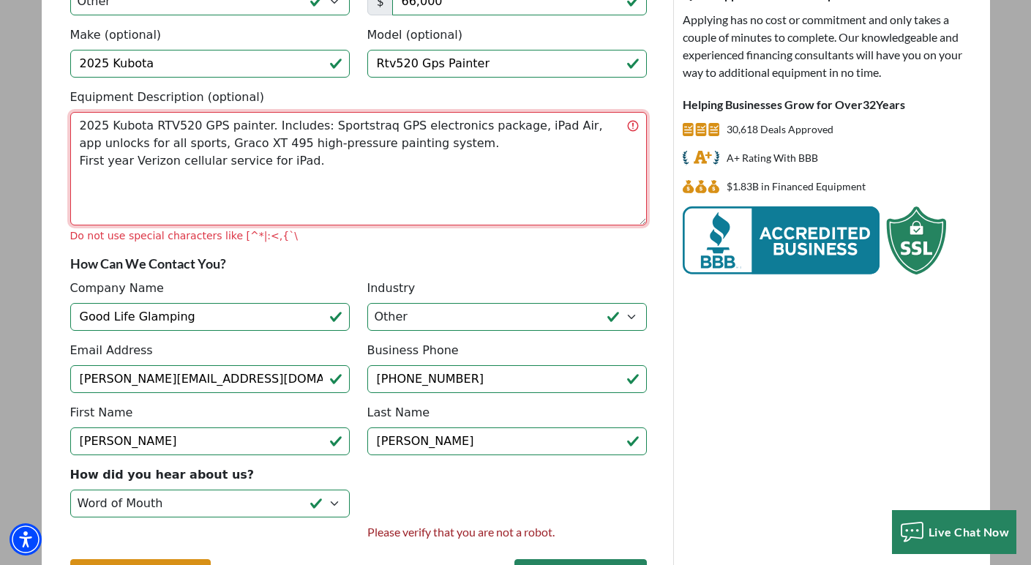
click at [227, 202] on textarea "2025 Kubota RTV520 GPS painter. Includes: Sportstraq GPS electronics package, i…" at bounding box center [358, 168] width 576 height 113
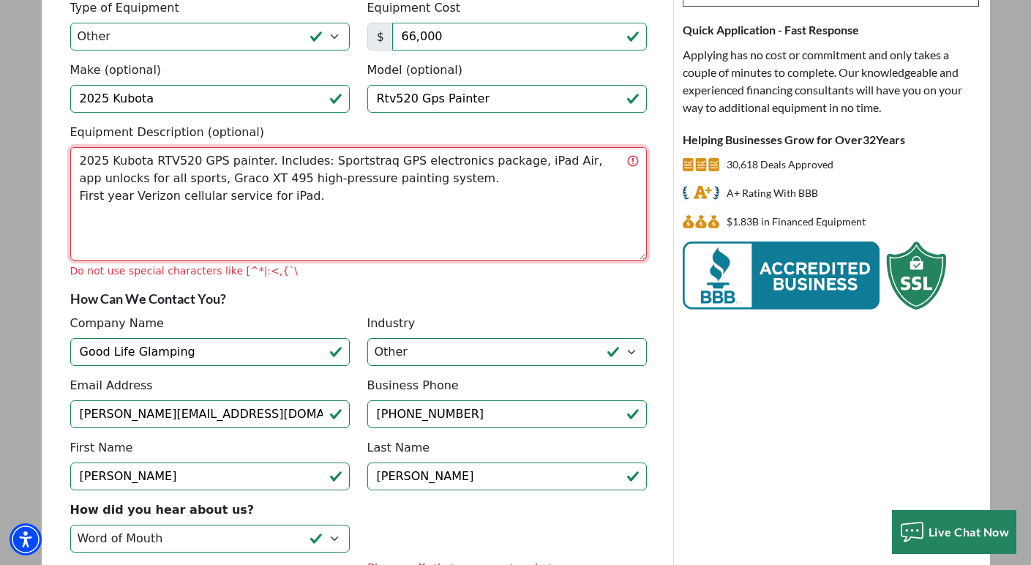
scroll to position [186, 0]
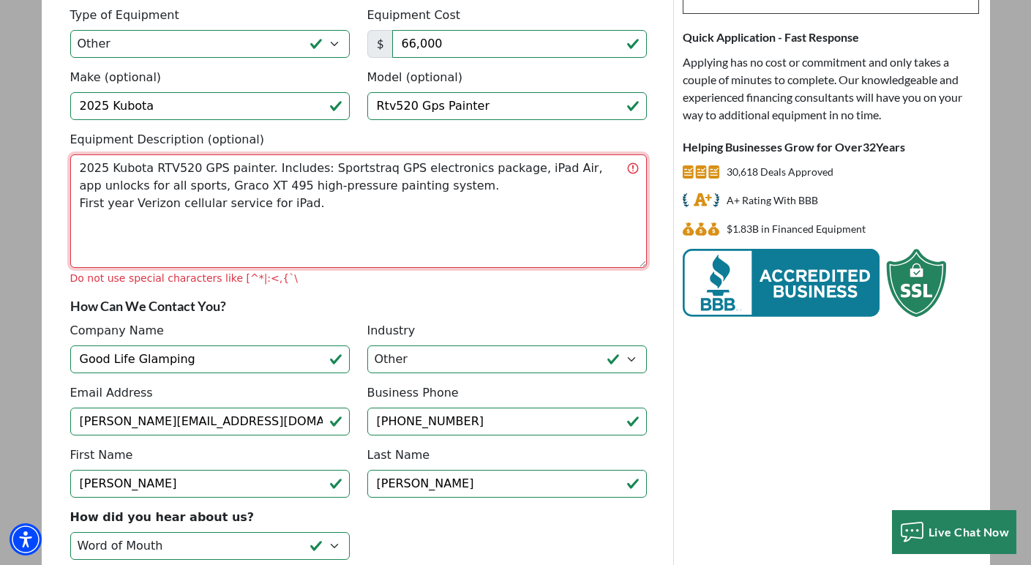
click at [165, 166] on textarea "2025 Kubota RTV520 GPS painter. Includes: Sportstraq GPS electronics package, i…" at bounding box center [358, 210] width 576 height 113
click at [313, 168] on textarea "2025 Kubota RTV520 GPS painter. Includes: Sportstraq GPS electronics package, i…" at bounding box center [358, 210] width 576 height 113
type textarea "2025 Kubota RTV520 GPS painter. Includes Sportstraq GPS electronics package, iP…"
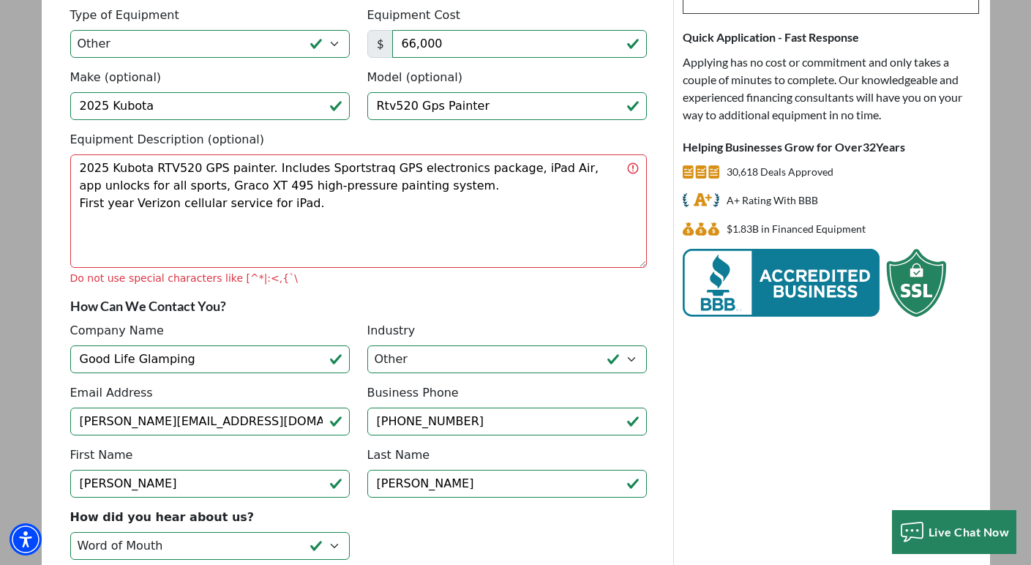
click at [574, 312] on fieldset "2. Request Details There was an issue while saving the data. Please try again a…" at bounding box center [358, 298] width 594 height 723
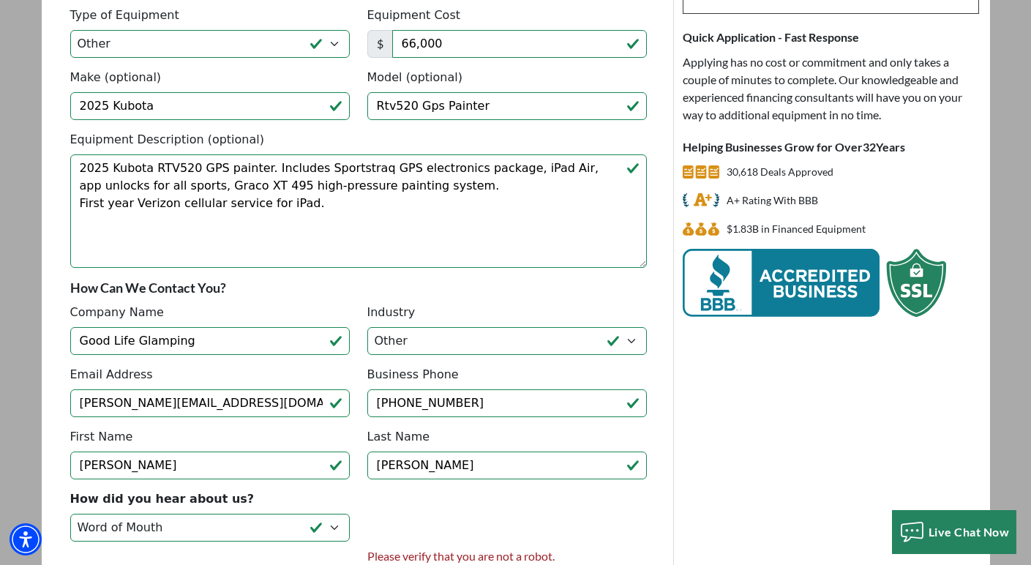
scroll to position [321, 0]
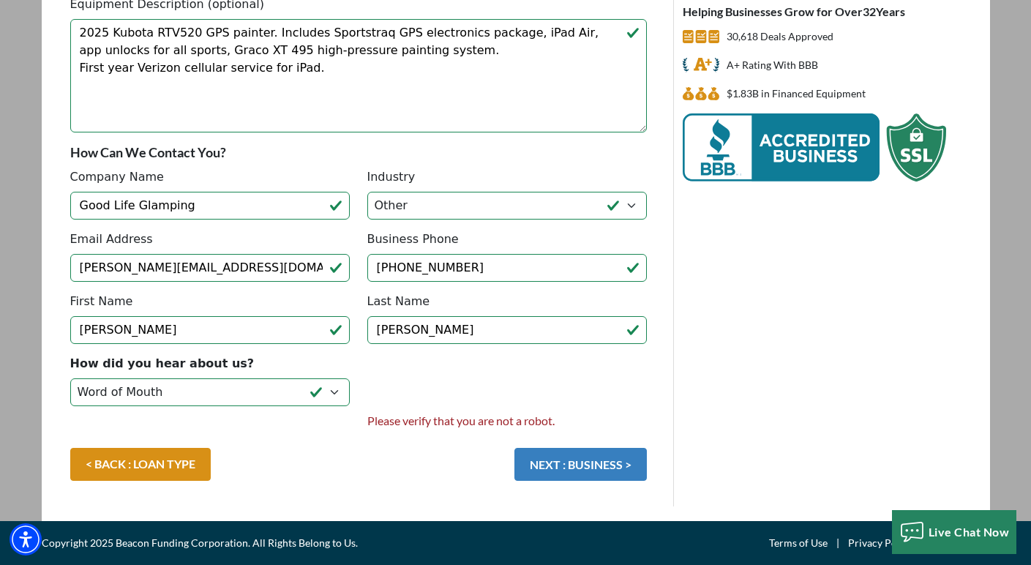
click at [587, 475] on button "NEXT : BUSINESS >" at bounding box center [580, 464] width 132 height 33
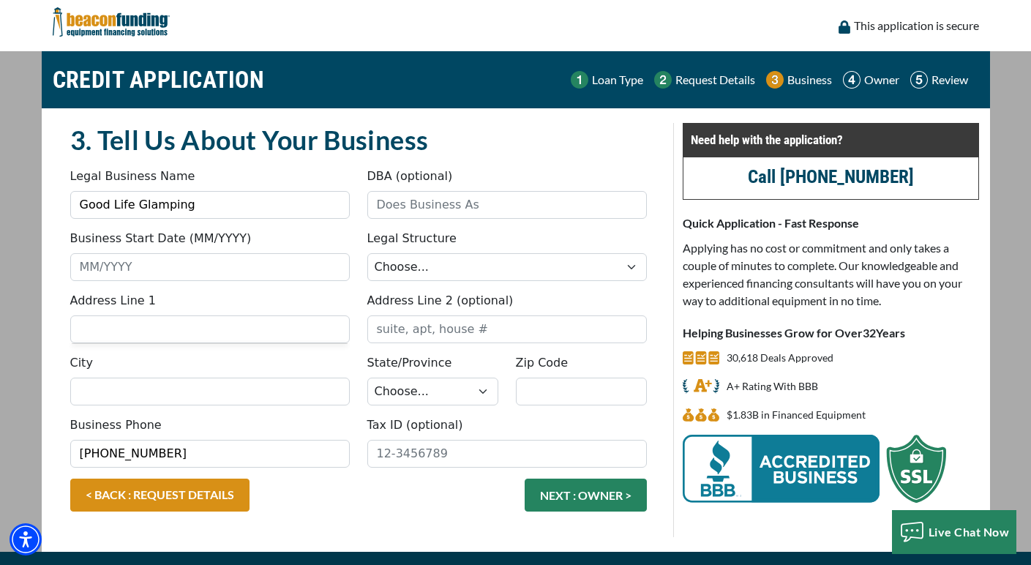
scroll to position [31, 0]
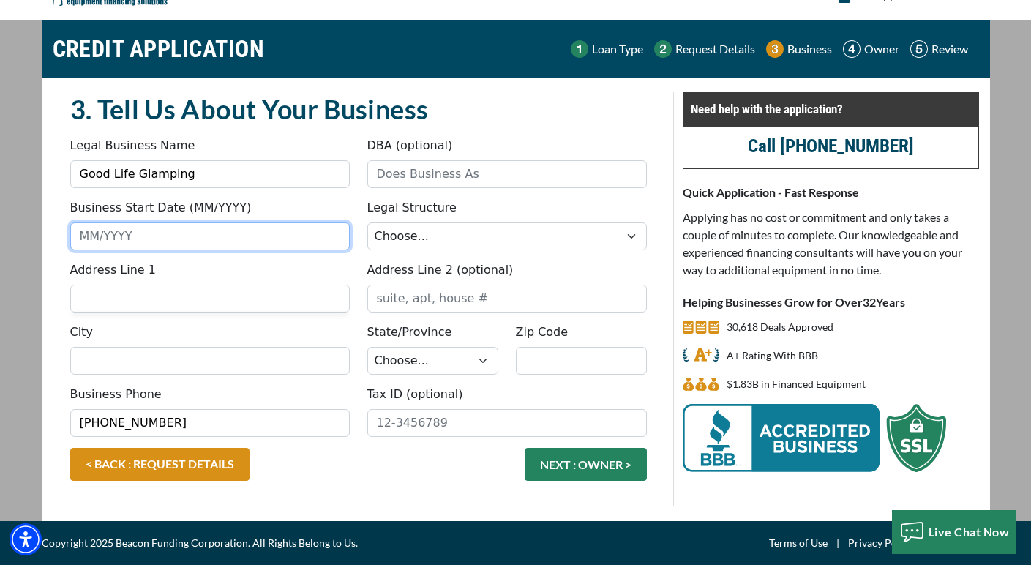
click at [232, 225] on input "Business Start Date (MM/YYYY)" at bounding box center [209, 236] width 279 height 28
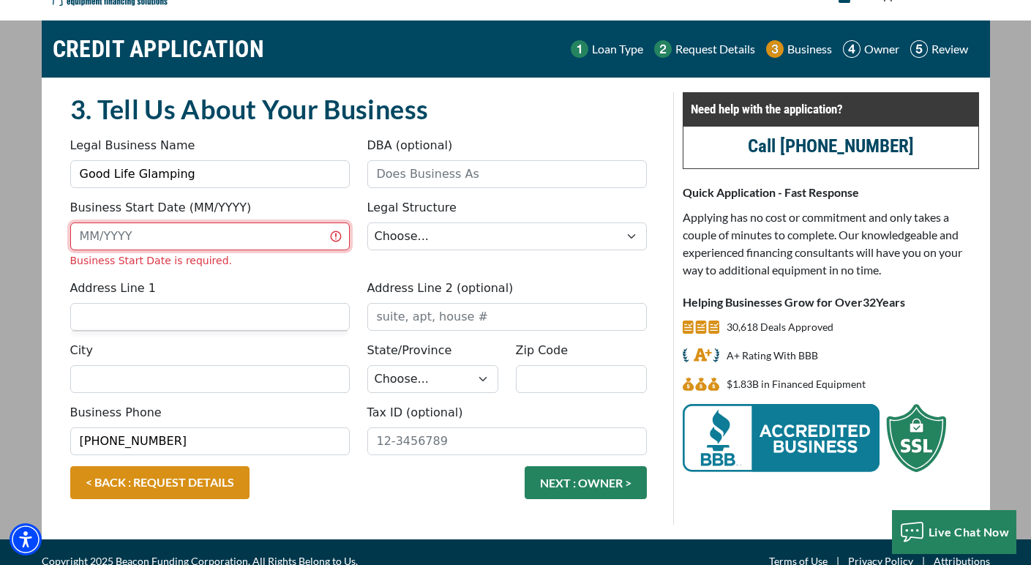
type input "1"
type input "01/2021"
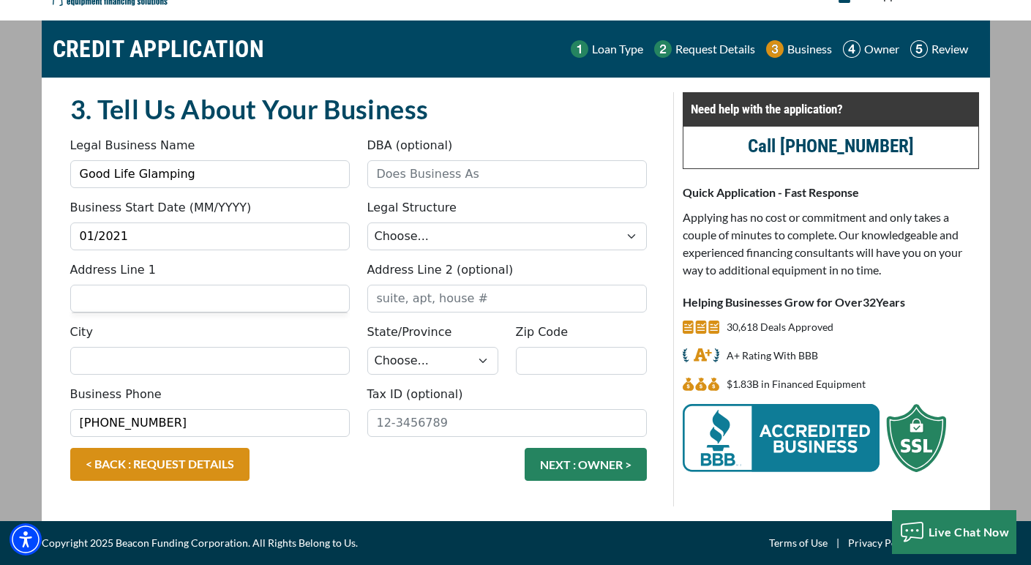
click at [544, 253] on div "Business Start Date (MM/YYYY) 01/2021 Business Start Date is required. Legal St…" at bounding box center [358, 230] width 594 height 62
click at [541, 241] on select "Choose... Corporation LLC LLP Municipality Non-Profit Partnership Proprietorship" at bounding box center [506, 236] width 279 height 28
select select "3"
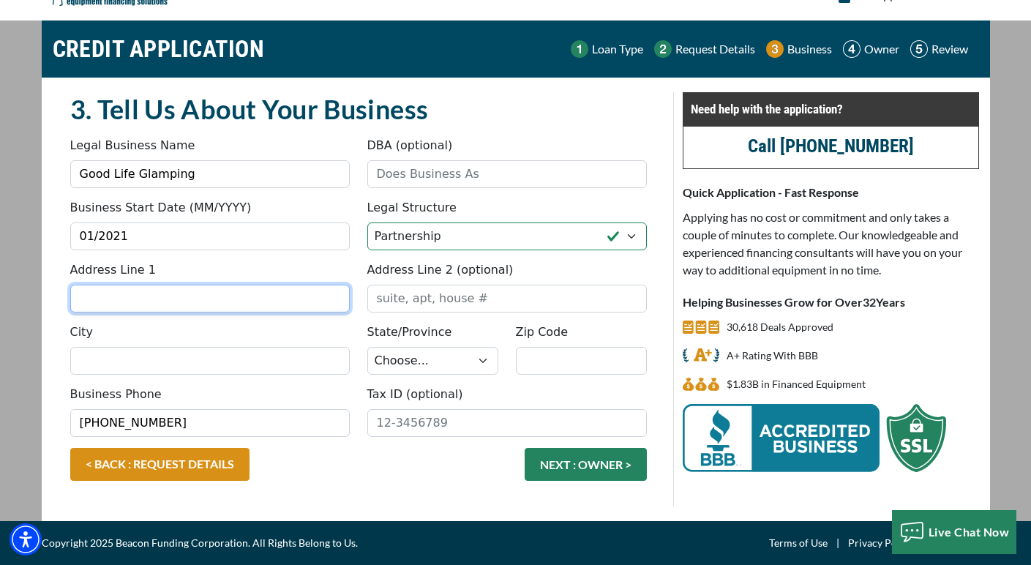
click at [163, 290] on input "Address Line 1" at bounding box center [209, 299] width 279 height 28
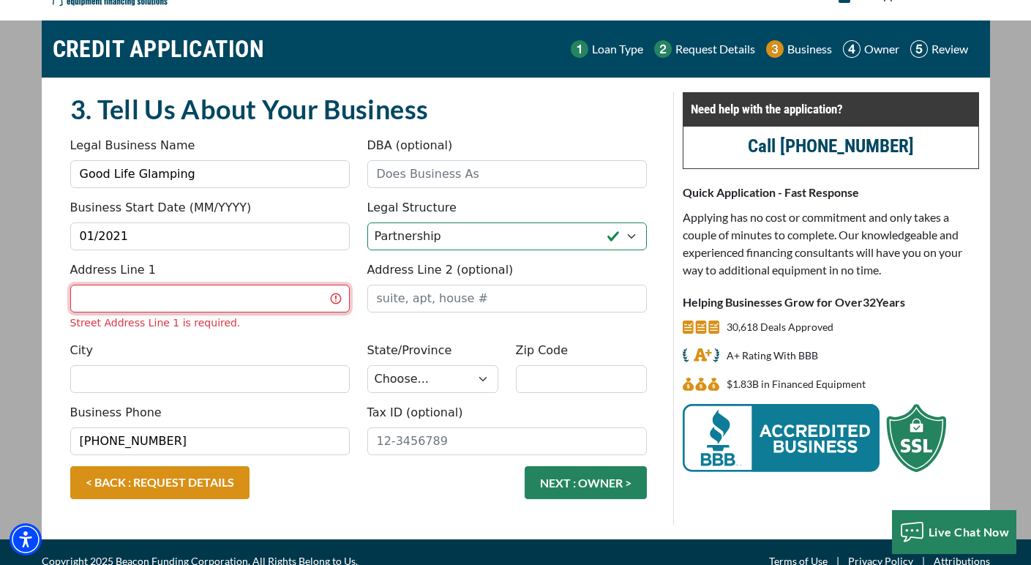
click at [218, 301] on input "Address Line 1" at bounding box center [209, 299] width 279 height 28
type input "[STREET_ADDRESS]"
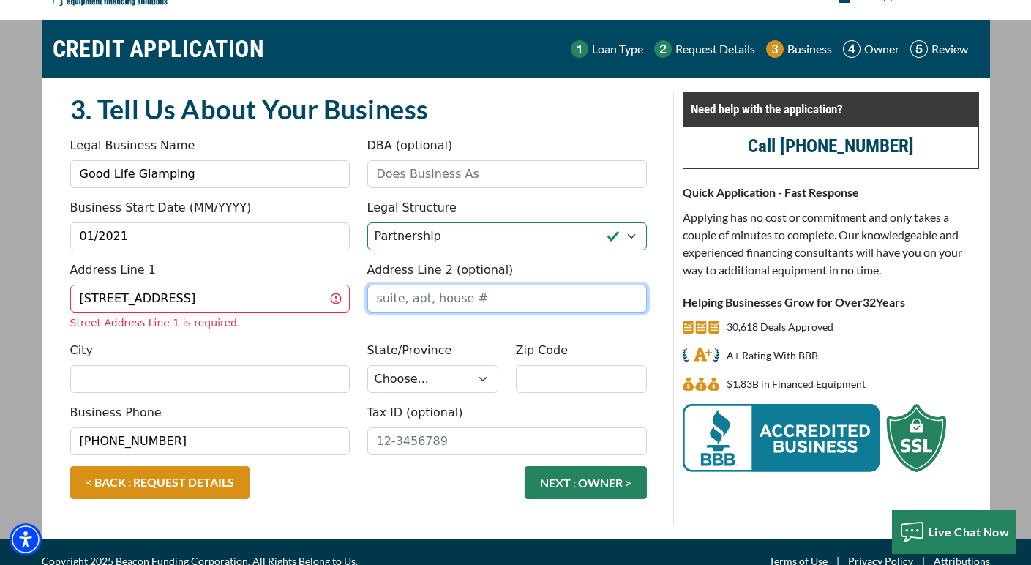
type input "Apt249"
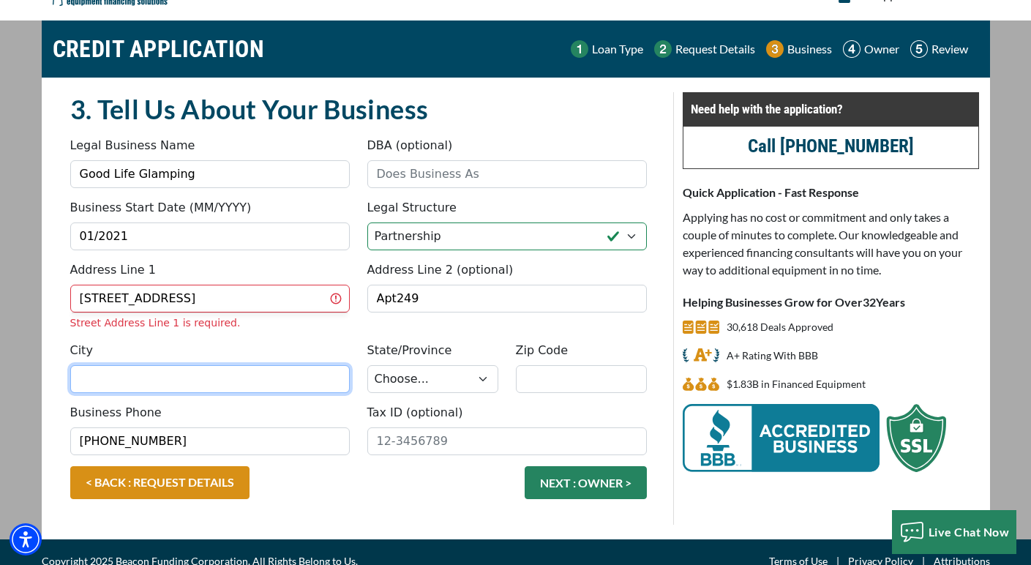
type input "Flagstaff"
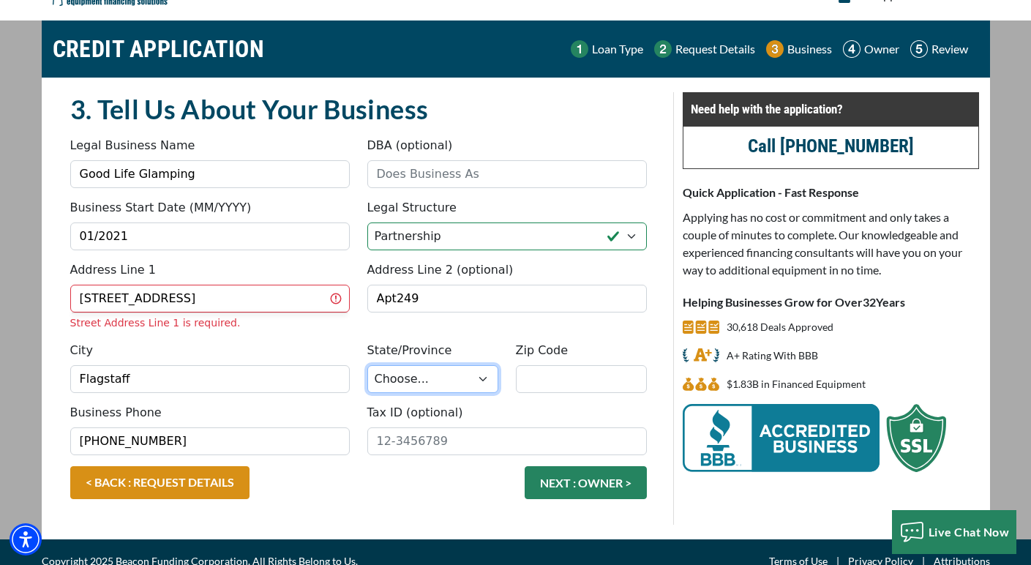
select select "4"
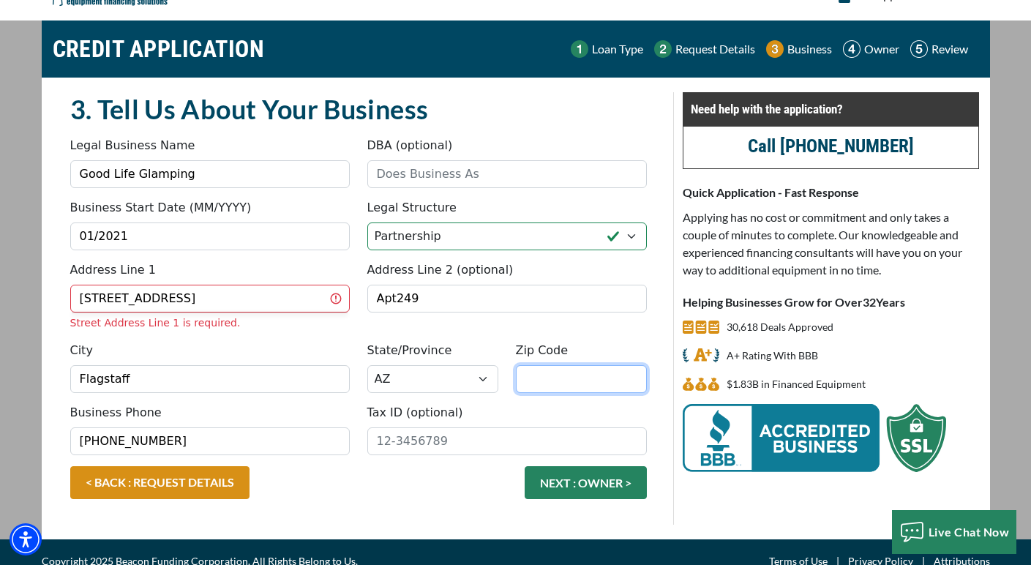
type input "86004"
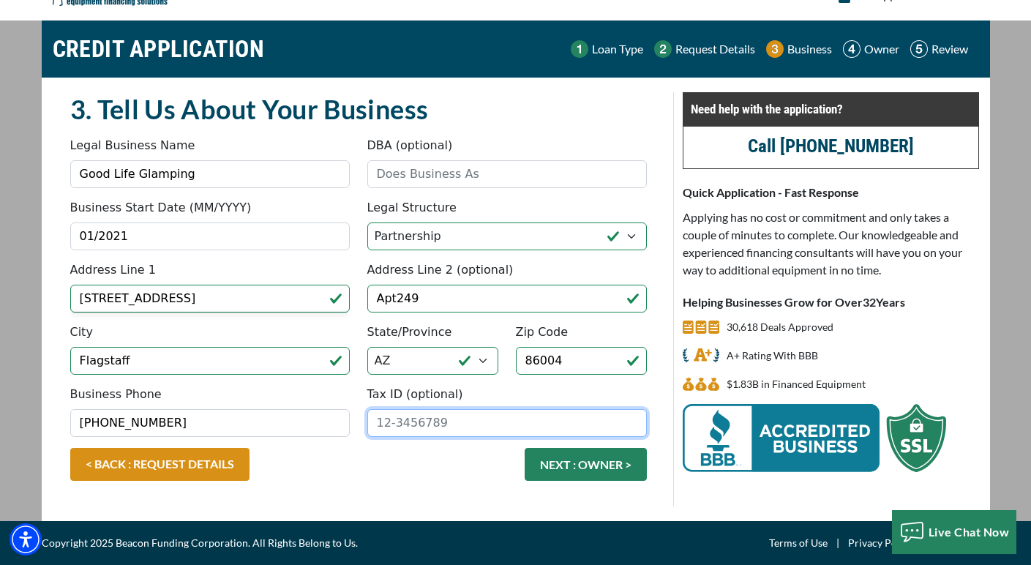
click at [416, 427] on input "Tax ID (optional)" at bounding box center [506, 423] width 279 height 28
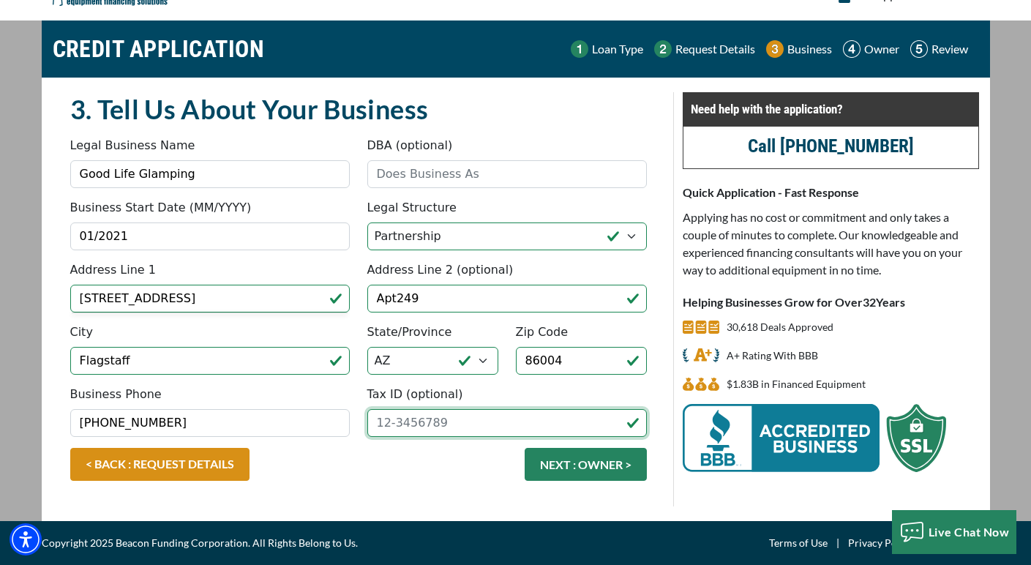
click at [486, 429] on input "Tax ID (optional)" at bounding box center [506, 423] width 279 height 28
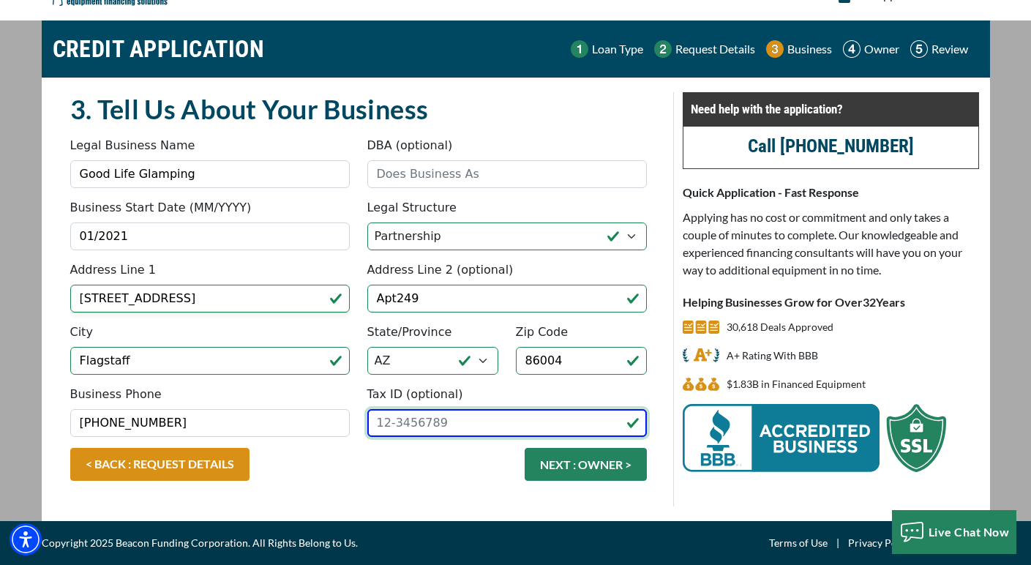
click at [433, 418] on input "Tax ID (optional)" at bounding box center [506, 423] width 279 height 28
click at [477, 415] on input "Tax ID (optional)" at bounding box center [506, 423] width 279 height 28
click at [463, 429] on input "Tax ID (optional)" at bounding box center [506, 423] width 279 height 28
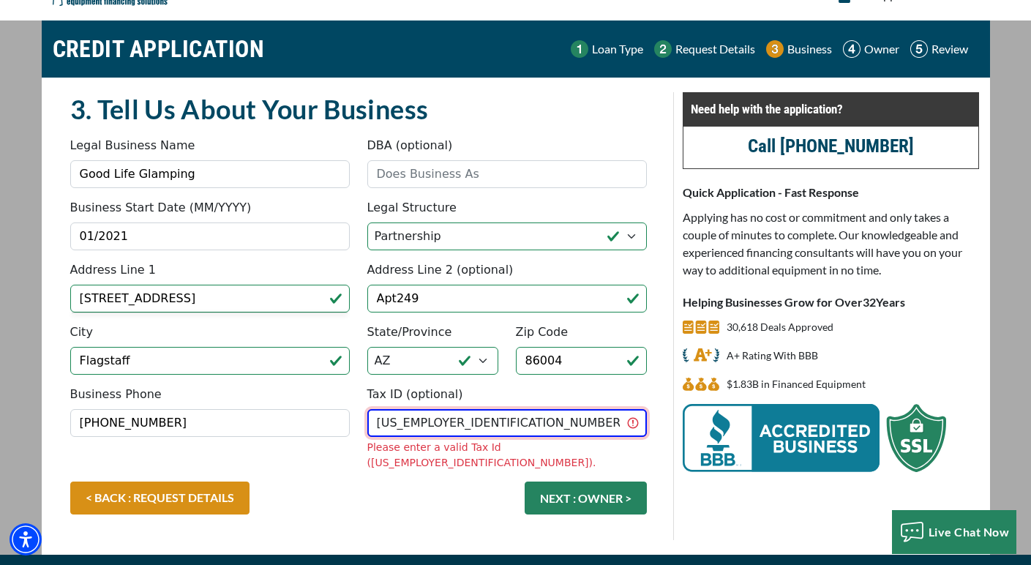
type input "[US_EMPLOYER_IDENTIFICATION_NUMBER]"
click at [433, 487] on div "< BACK : REQUEST DETAILS NEXT : OWNER >" at bounding box center [358, 505] width 594 height 48
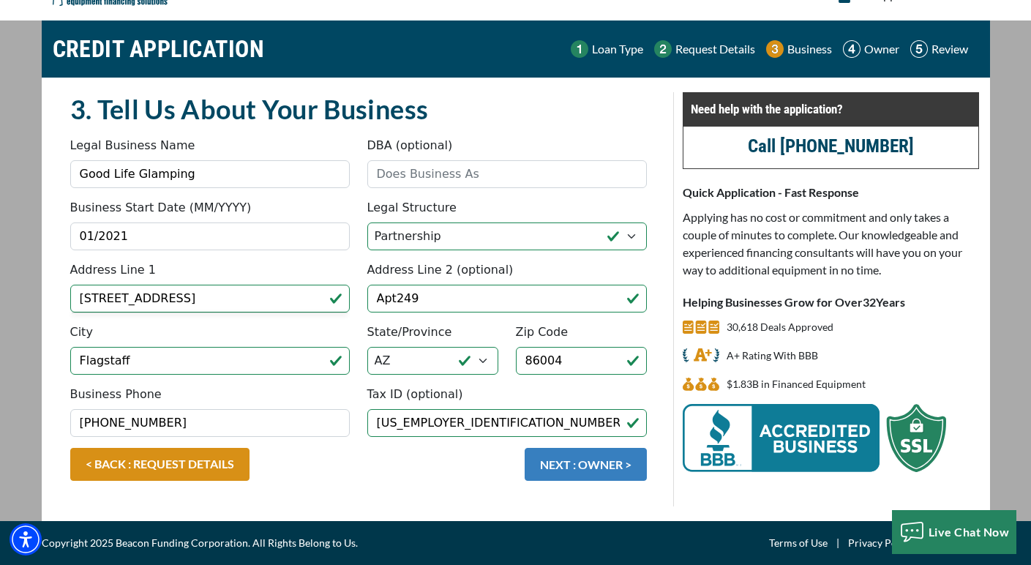
click at [549, 462] on button "NEXT : OWNER >" at bounding box center [586, 464] width 122 height 33
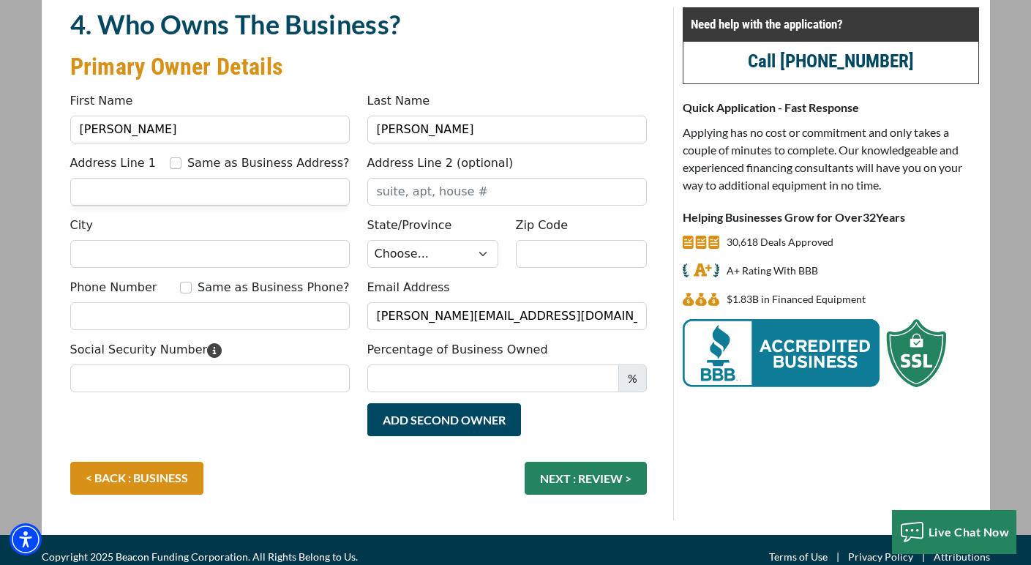
scroll to position [121, 0]
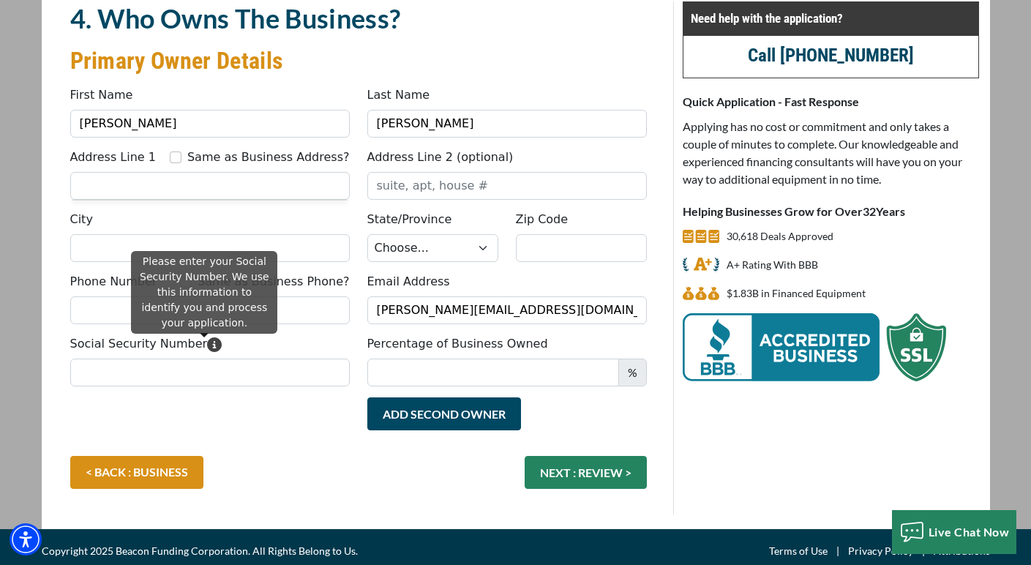
click at [207, 344] on icon "Please enter your Social Security Number. We use this information to identify y…" at bounding box center [214, 344] width 15 height 15
click at [207, 358] on input "Social Security Number" at bounding box center [209, 372] width 279 height 28
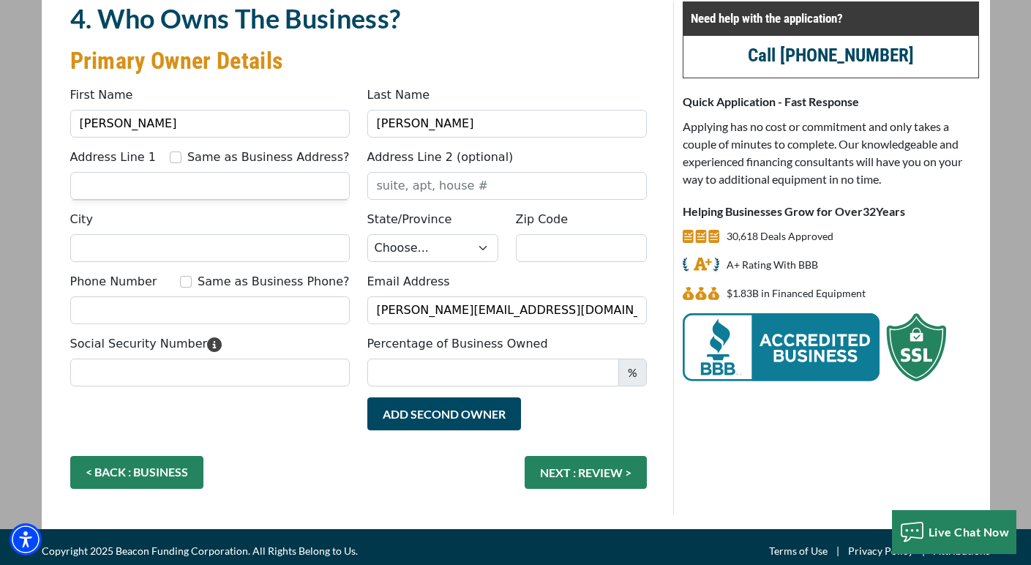
click at [163, 473] on fieldset "4. Who Owns The Business? Primary Owner Details Something went wrong, please tr…" at bounding box center [358, 257] width 594 height 513
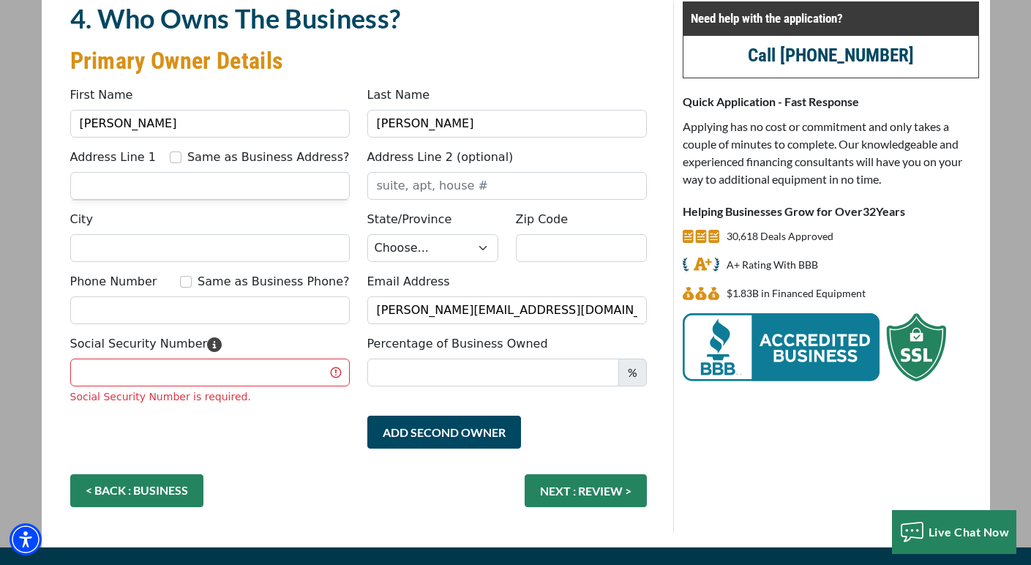
click at [162, 488] on link "< BACK : BUSINESS" at bounding box center [136, 490] width 133 height 33
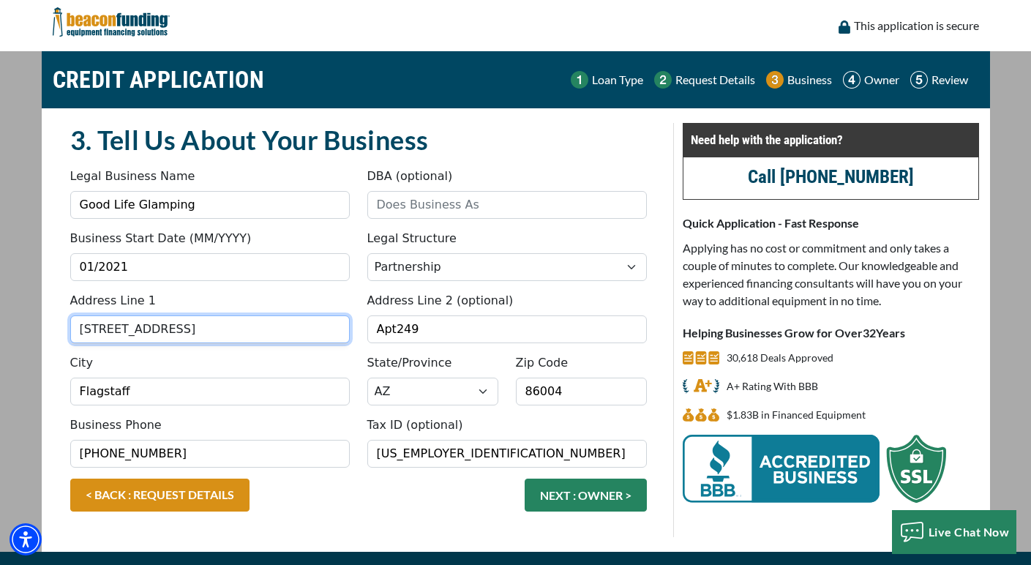
click at [230, 331] on input "[STREET_ADDRESS]" at bounding box center [209, 329] width 279 height 28
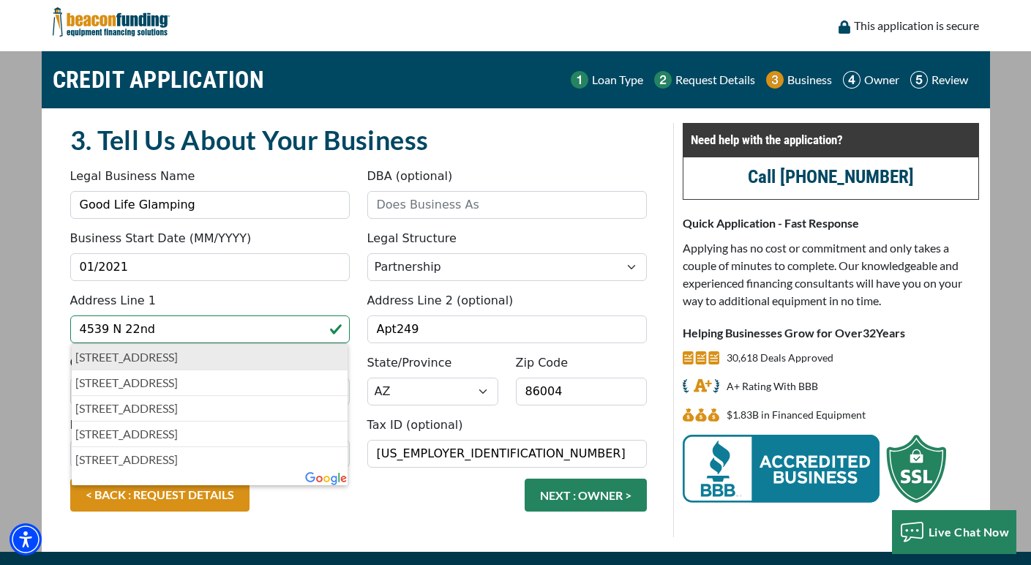
click at [247, 353] on p "[STREET_ADDRESS]" at bounding box center [209, 357] width 269 height 18
type input "[STREET_ADDRESS]"
type input "Phoenix"
type input "85016"
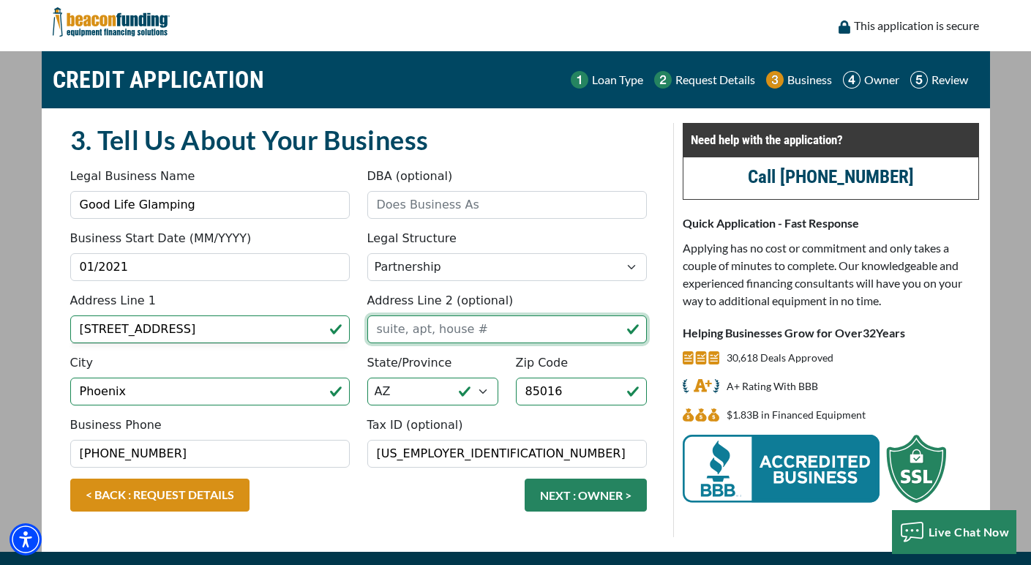
click at [416, 327] on input "Address Line 2 (optional)" at bounding box center [506, 329] width 279 height 28
type input "STE N"
click at [326, 356] on div "City [GEOGRAPHIC_DATA]" at bounding box center [209, 379] width 297 height 51
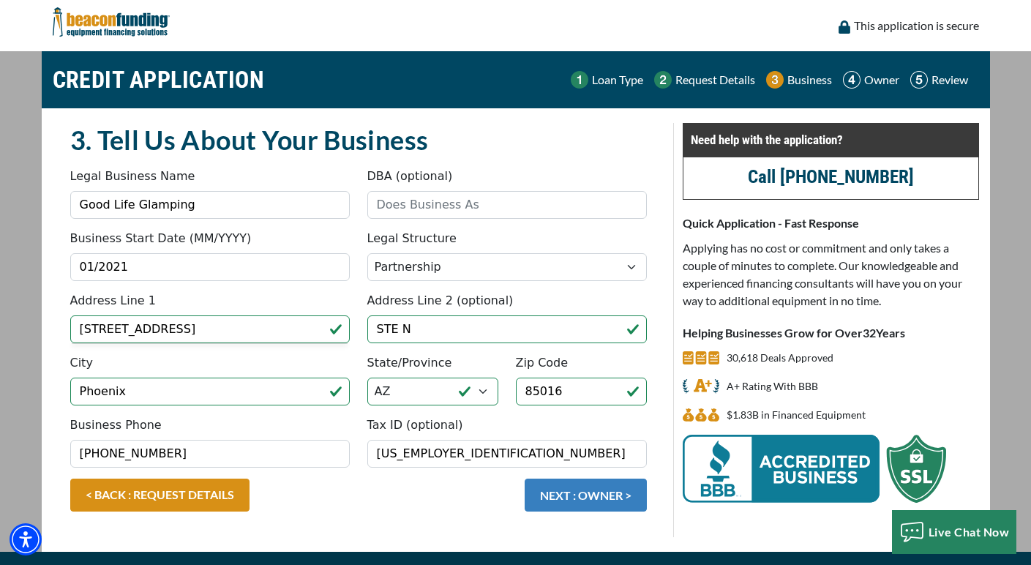
click at [555, 491] on button "NEXT : OWNER >" at bounding box center [586, 494] width 122 height 33
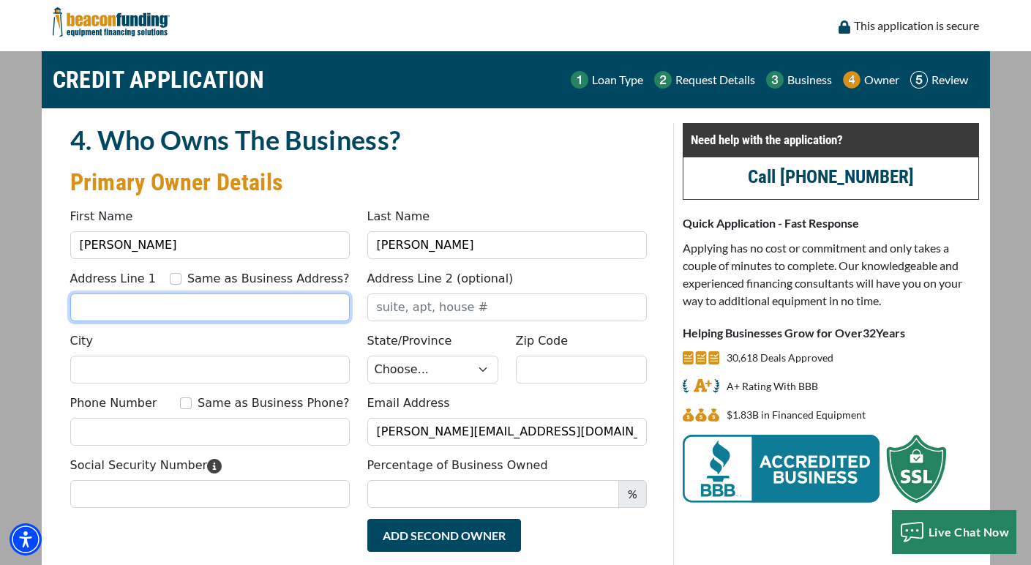
click at [206, 309] on input "Address Line 1" at bounding box center [209, 307] width 279 height 28
click at [203, 312] on input "Address Line 1" at bounding box center [209, 307] width 279 height 28
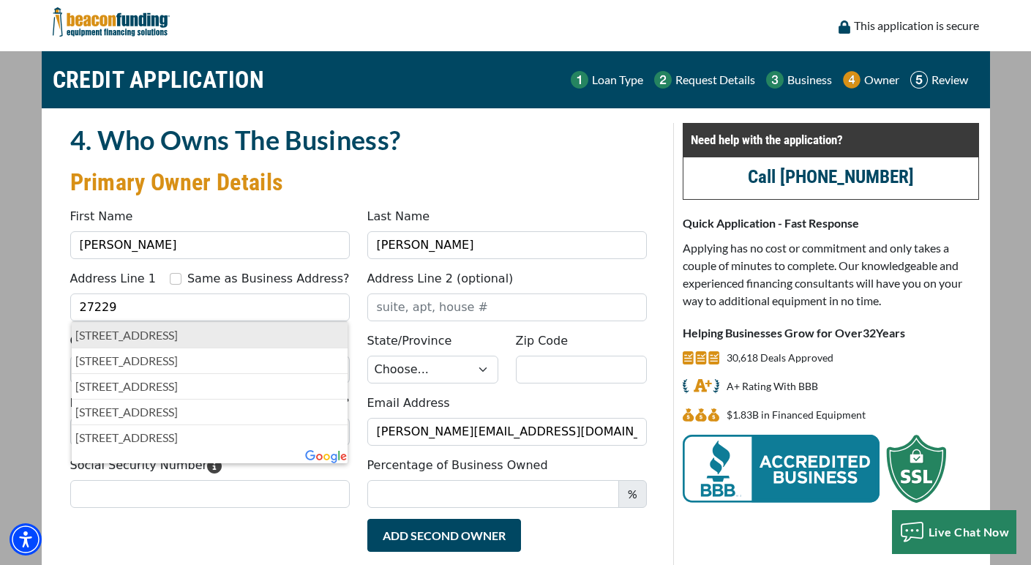
click at [186, 339] on p "27229 North 16th Lane, Phoenix, AZ, USA" at bounding box center [209, 335] width 269 height 18
type input "[STREET_ADDRESS]"
type input "Phoenix"
select select "4"
type input "85085"
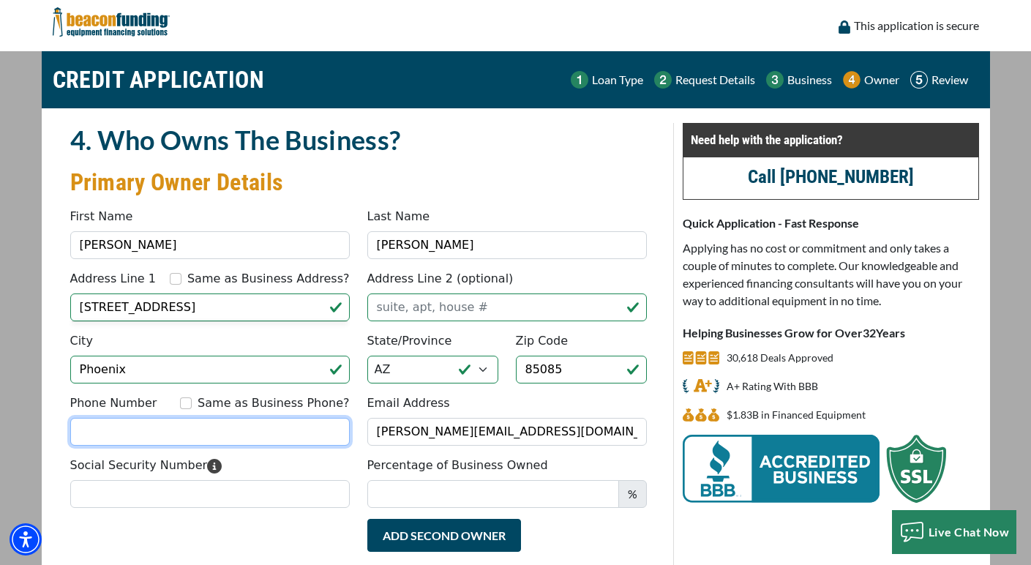
click at [277, 428] on input "Phone Number" at bounding box center [209, 432] width 279 height 28
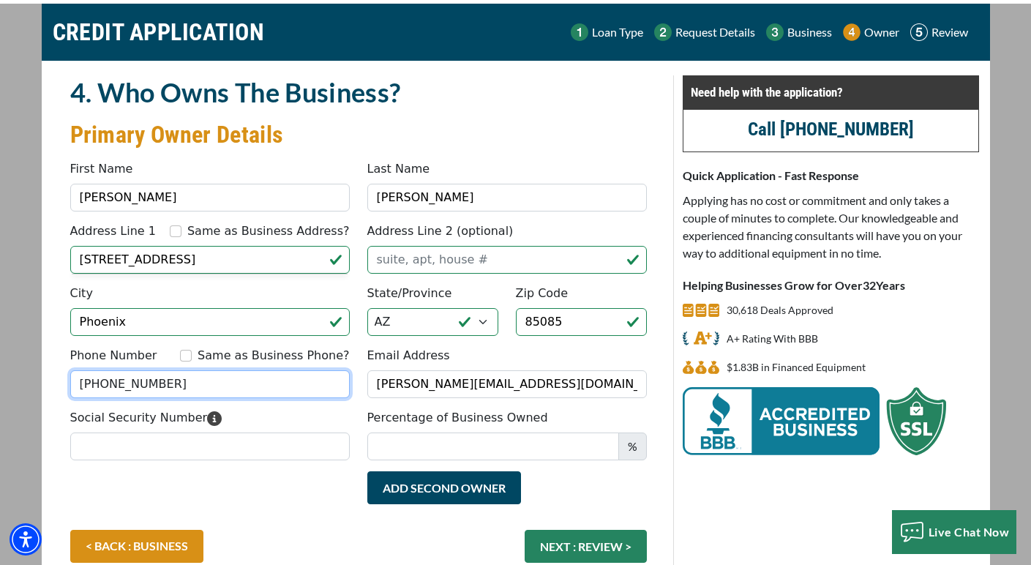
scroll to position [53, 0]
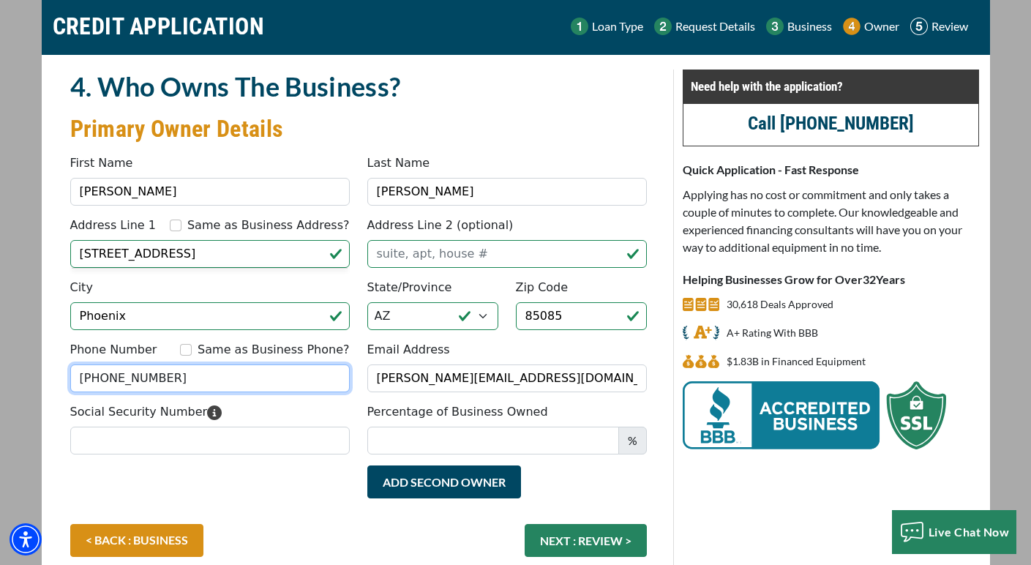
type input "[PHONE_NUMBER]"
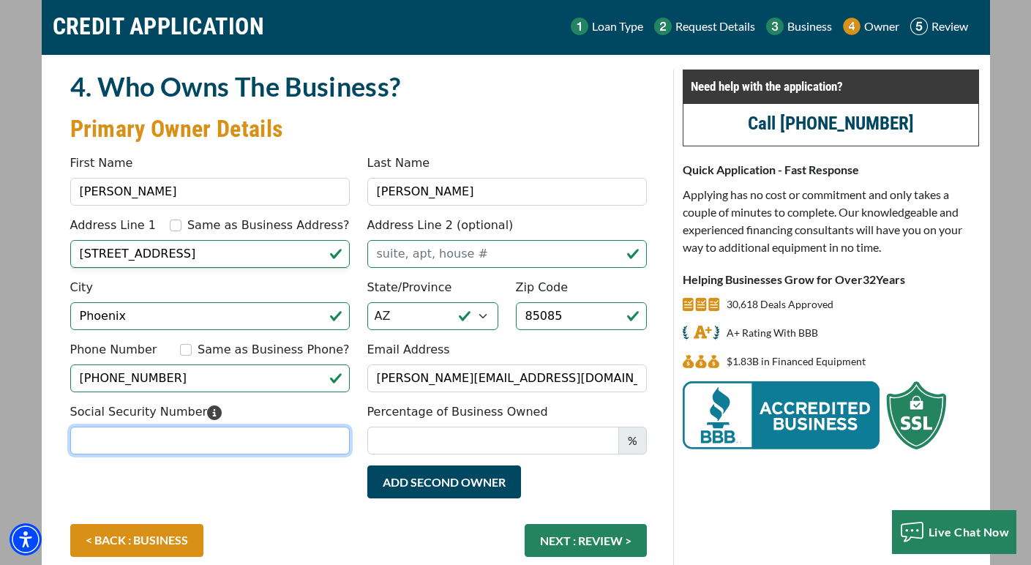
click at [277, 444] on input "Social Security Number" at bounding box center [209, 440] width 279 height 28
type input "601-82-0672"
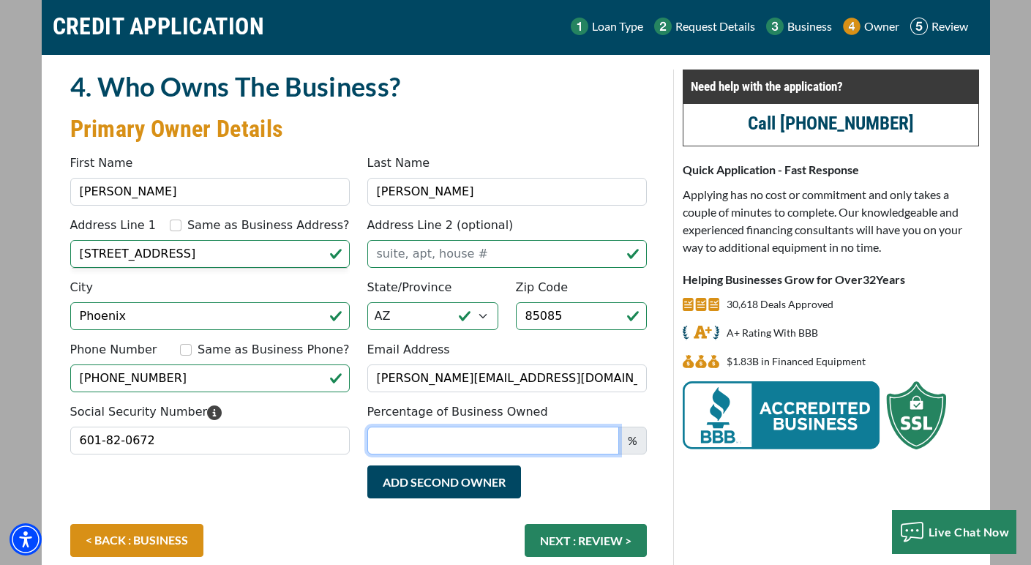
click at [407, 447] on input "Percentage of Business Owned" at bounding box center [493, 440] width 252 height 28
type input "50"
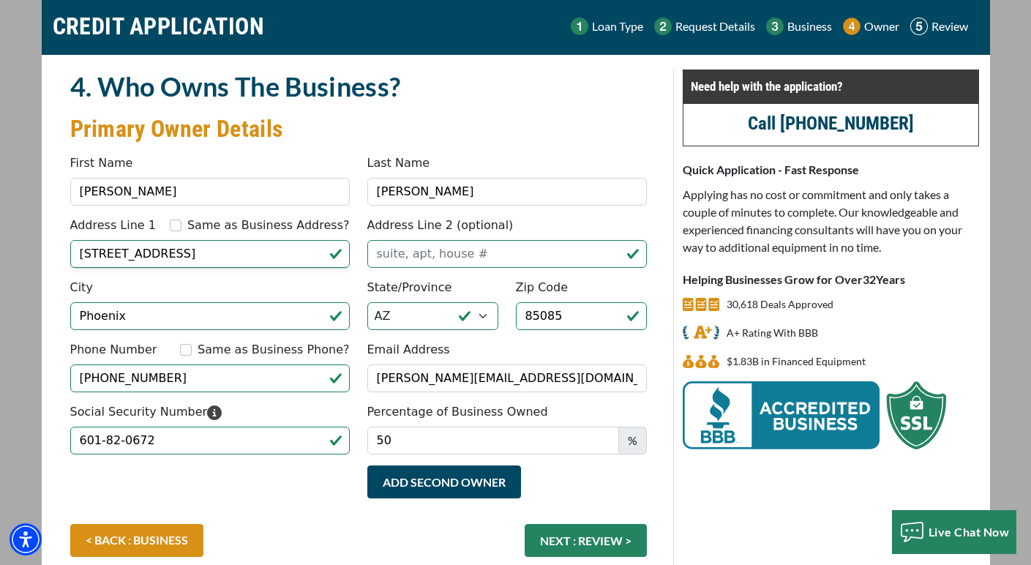
click at [312, 497] on div "Add Second Owner Remove Second Owner" at bounding box center [358, 494] width 594 height 59
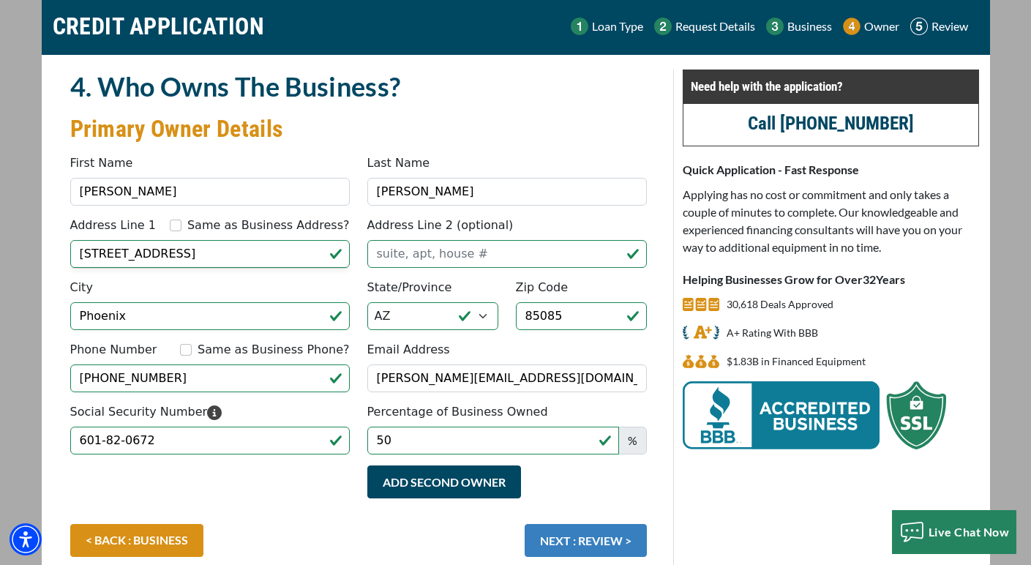
click at [556, 536] on button "NEXT : REVIEW >" at bounding box center [586, 540] width 122 height 33
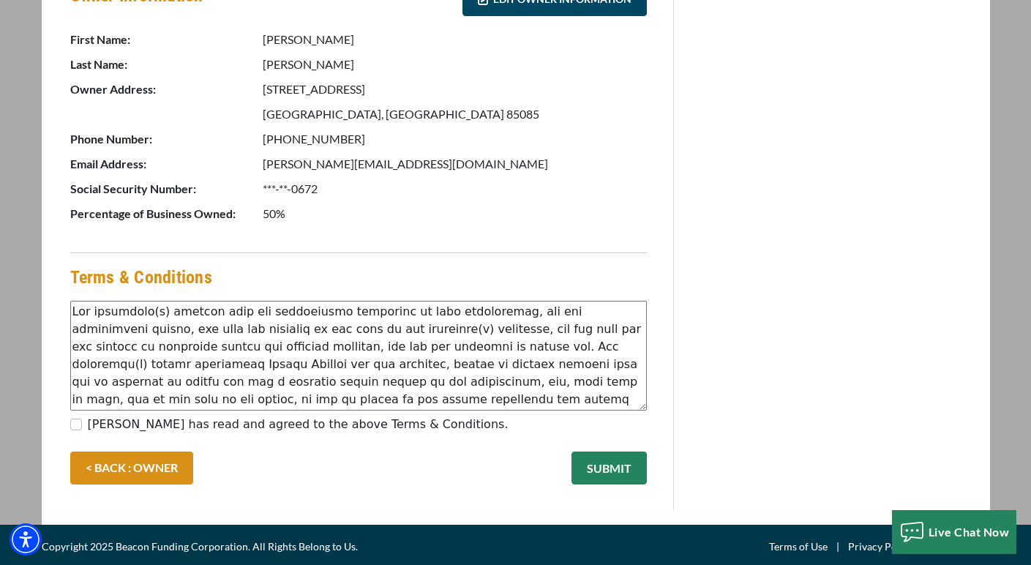
scroll to position [785, 0]
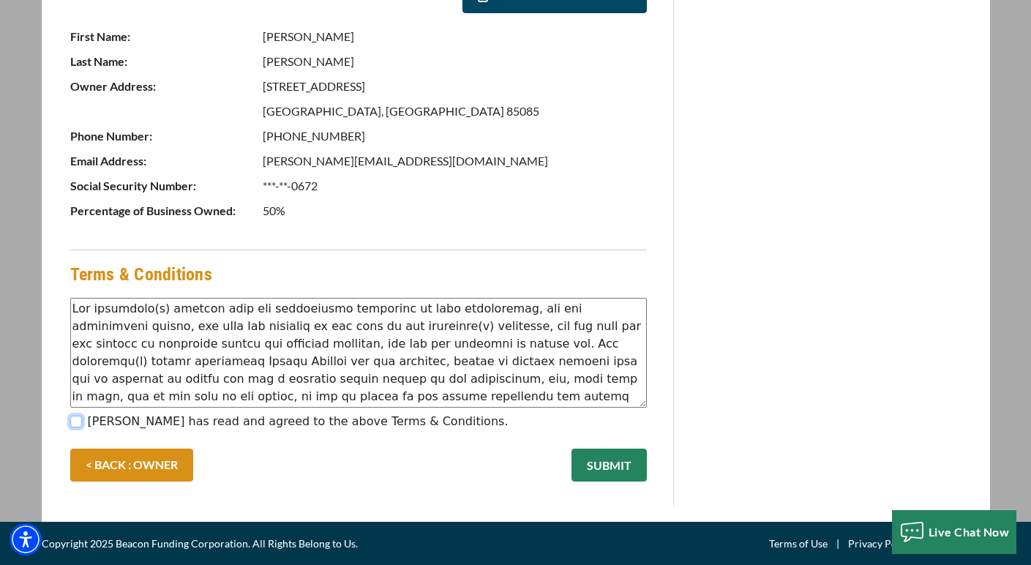
click at [75, 418] on input "[PERSON_NAME] has read and agreed to the above Terms & Conditions." at bounding box center [76, 422] width 12 height 12
checkbox input "true"
click at [601, 457] on button "SUBMIT" at bounding box center [608, 464] width 75 height 33
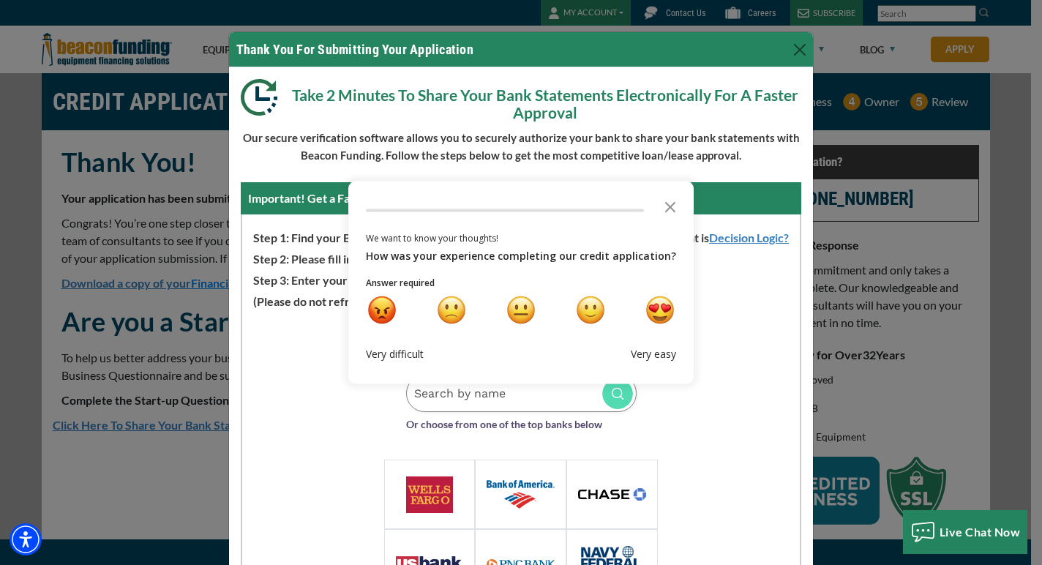
click at [604, 509] on div at bounding box center [611, 494] width 91 height 70
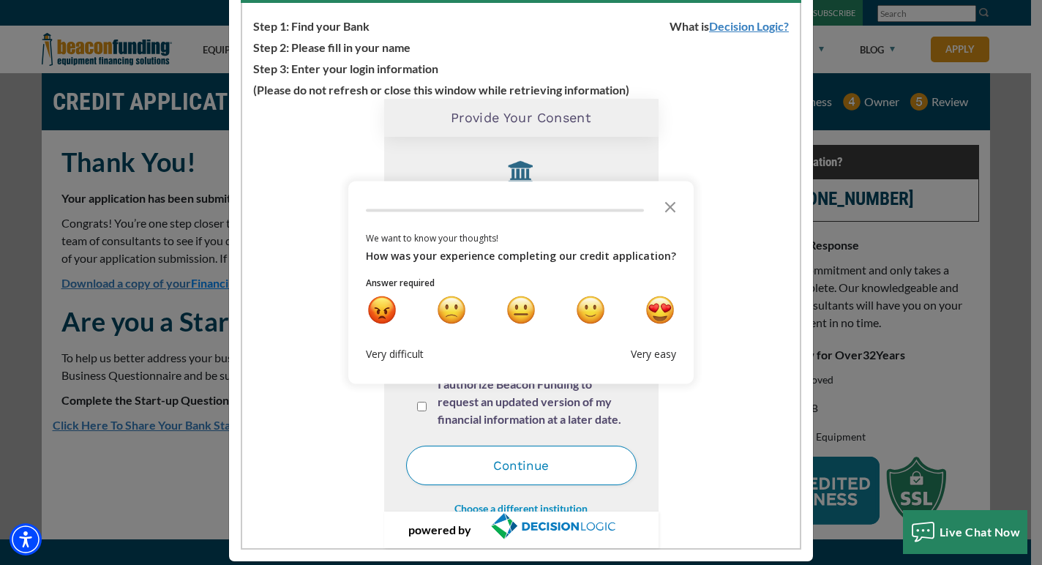
scroll to position [213, 0]
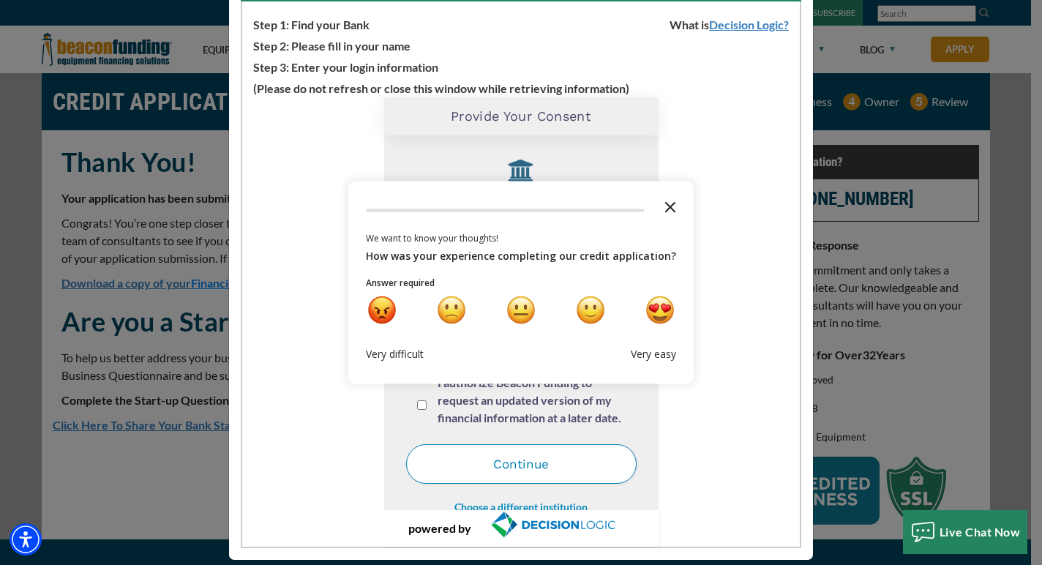
click at [666, 197] on icon "Close the survey" at bounding box center [669, 206] width 29 height 29
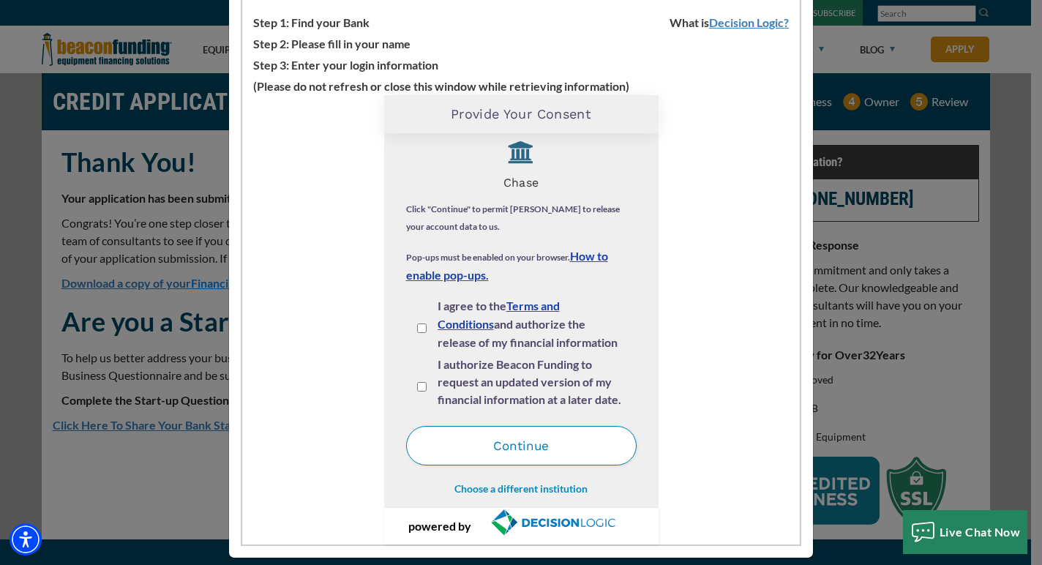
scroll to position [229, 0]
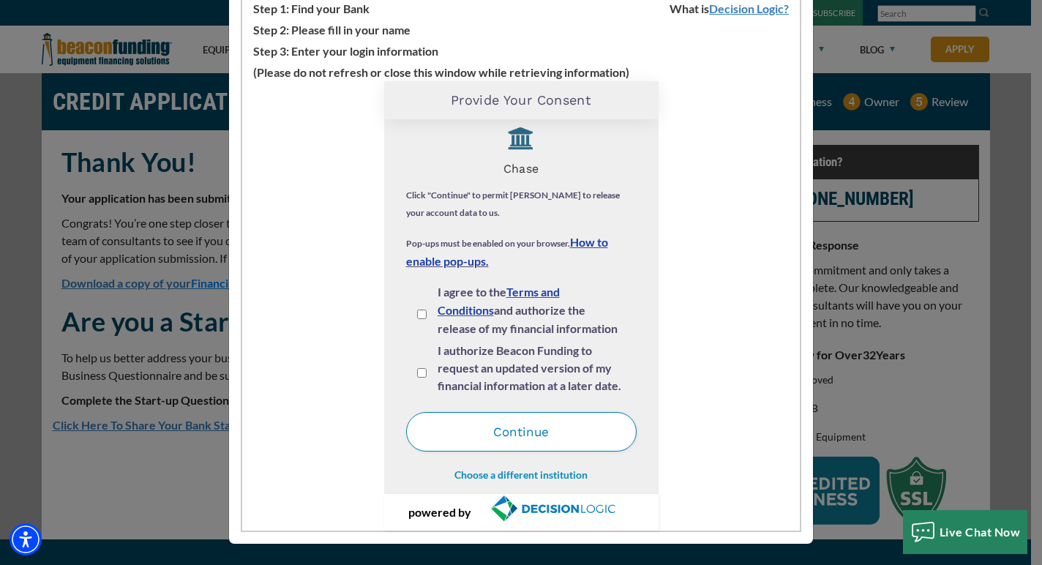
click at [417, 313] on input "I agree to the Terms and Conditions and authorize the release of my financial i…" at bounding box center [422, 314] width 10 height 10
checkbox input "true"
click at [417, 369] on input "I authorize Beacon Funding to request an updated version of my financial inform…" at bounding box center [422, 373] width 10 height 10
checkbox input "true"
click at [454, 429] on button "Continue" at bounding box center [521, 432] width 230 height 40
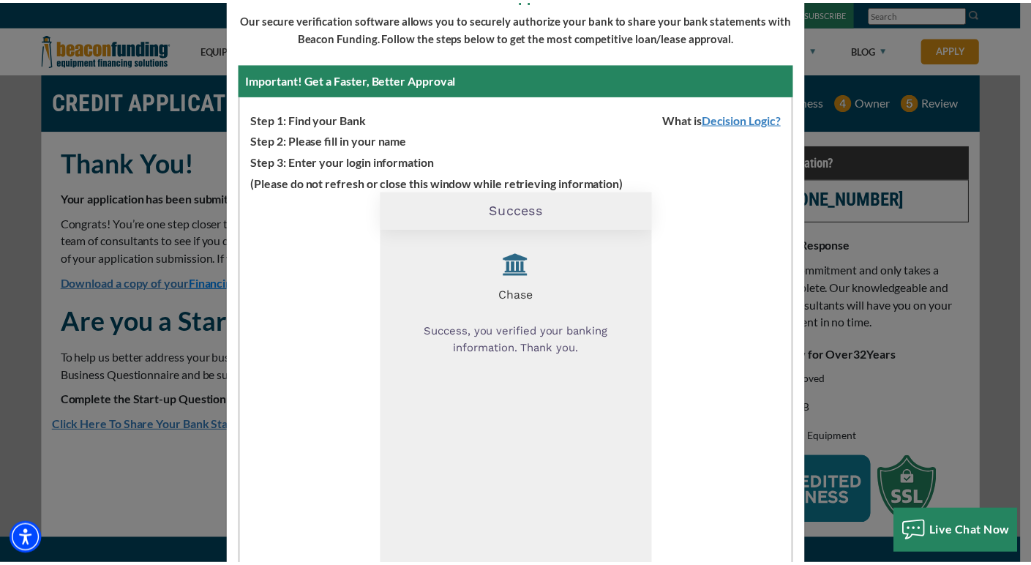
scroll to position [0, 0]
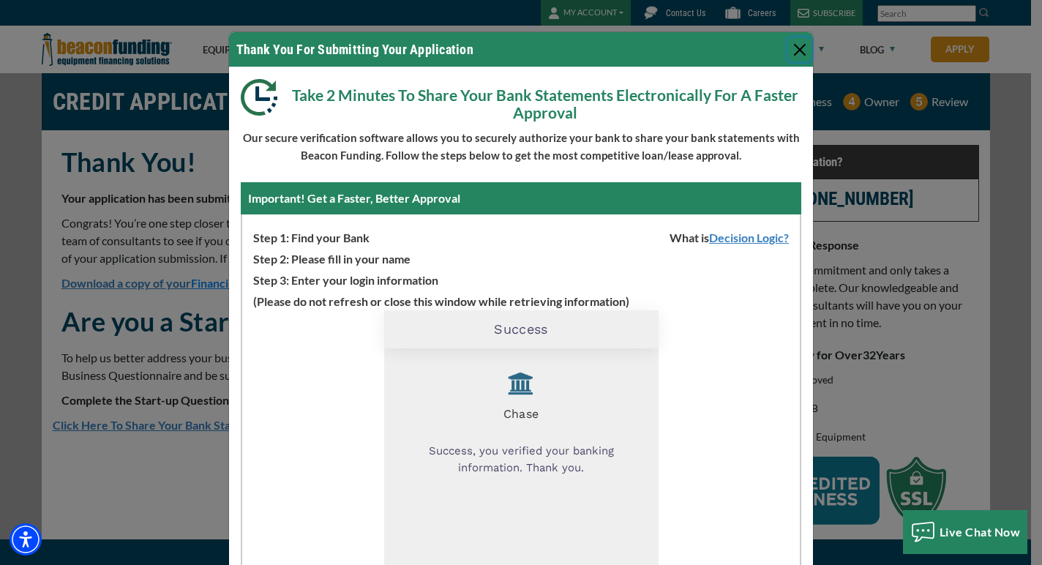
click at [792, 42] on button "Close" at bounding box center [799, 49] width 23 height 23
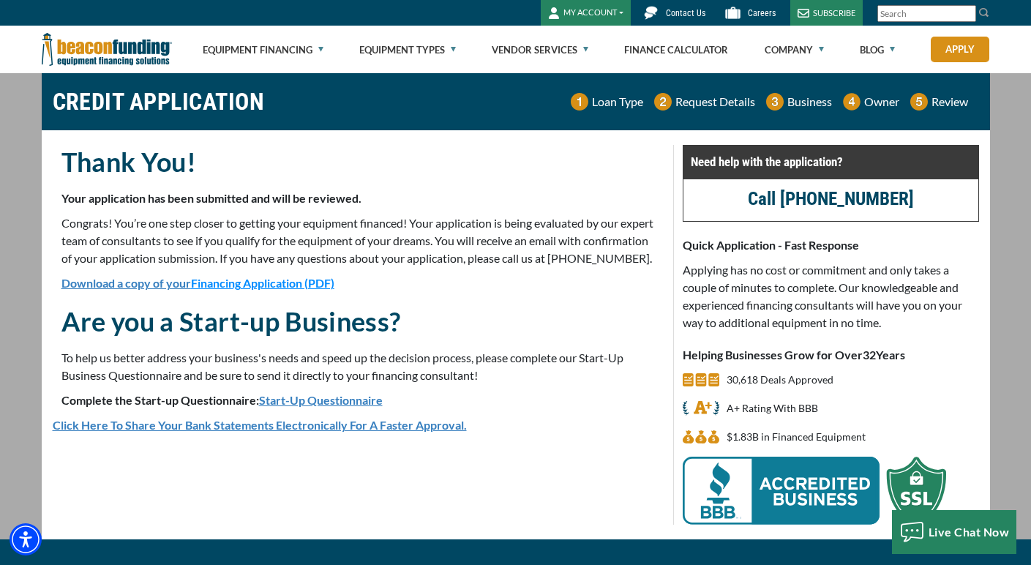
click at [585, 12] on button "MY ACCOUNT" at bounding box center [586, 13] width 90 height 26
